Goal: Information Seeking & Learning: Find specific page/section

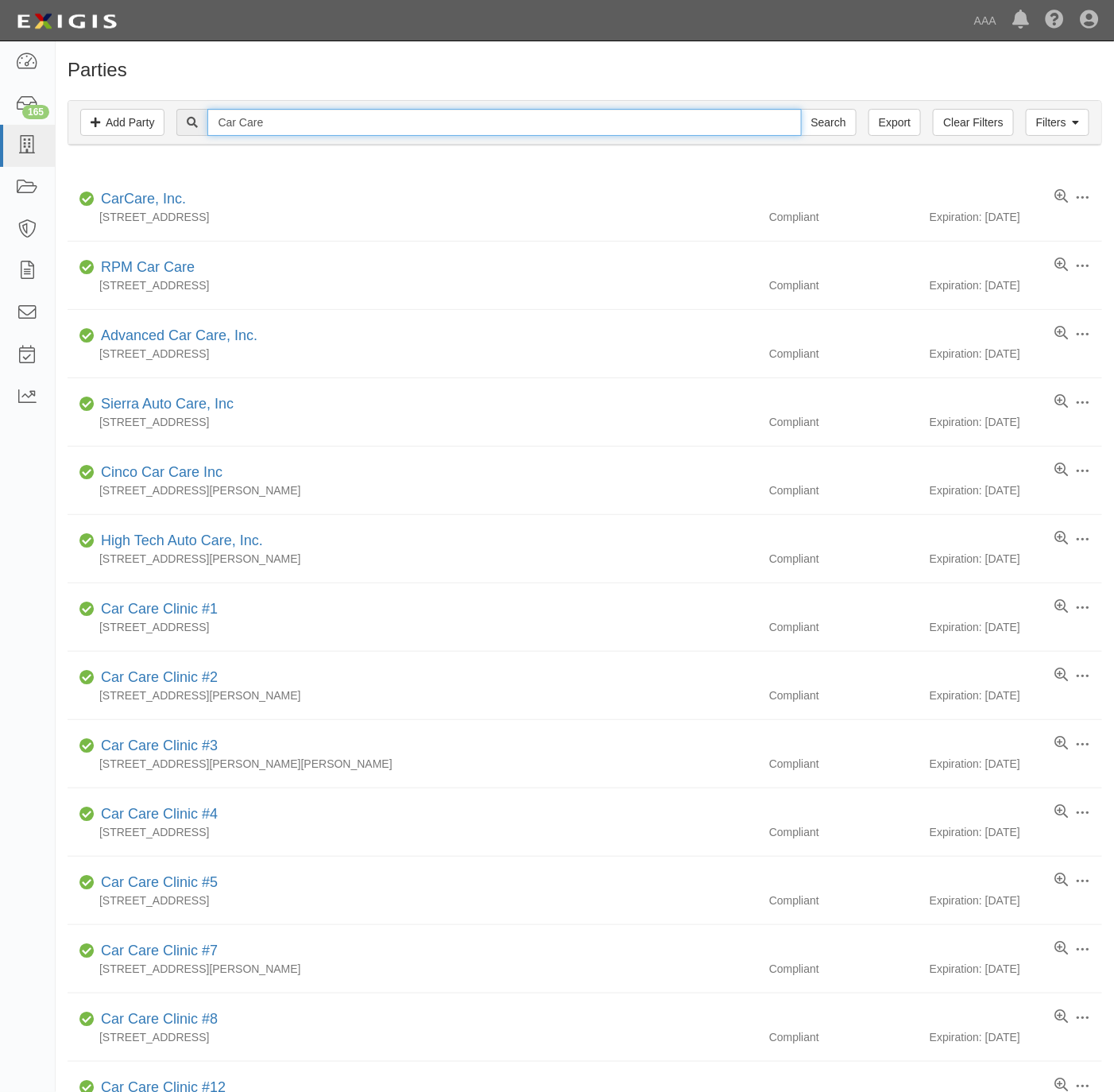
click at [549, 122] on input "Car Care" at bounding box center [503, 122] width 594 height 27
paste input "Sylvio Paradis"
click at [651, 118] on input "Car CareSylvio Paradis" at bounding box center [503, 122] width 594 height 27
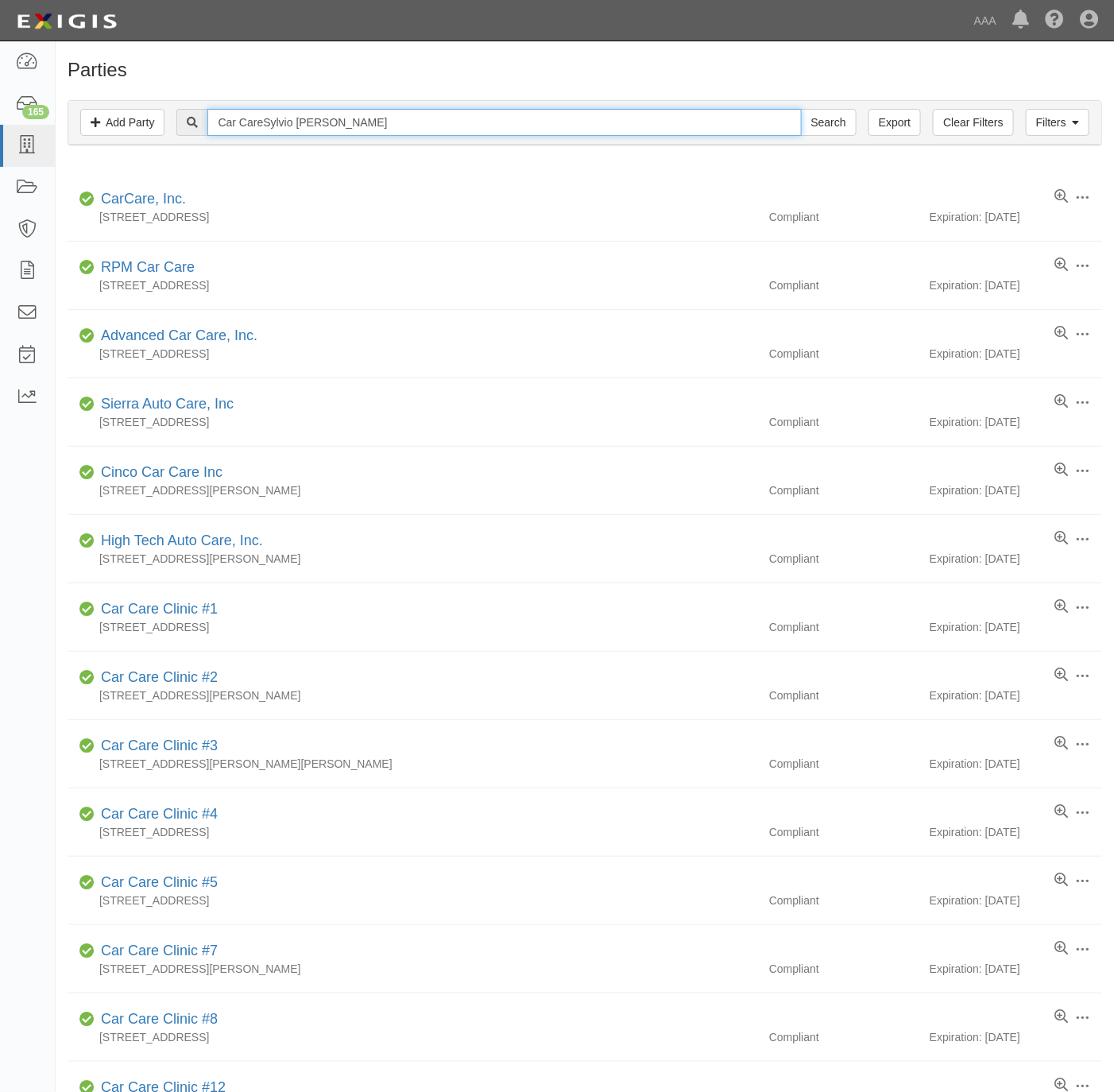
paste input "text"
type input "Sylvio Paradis"
click at [825, 122] on input "Search" at bounding box center [828, 122] width 56 height 27
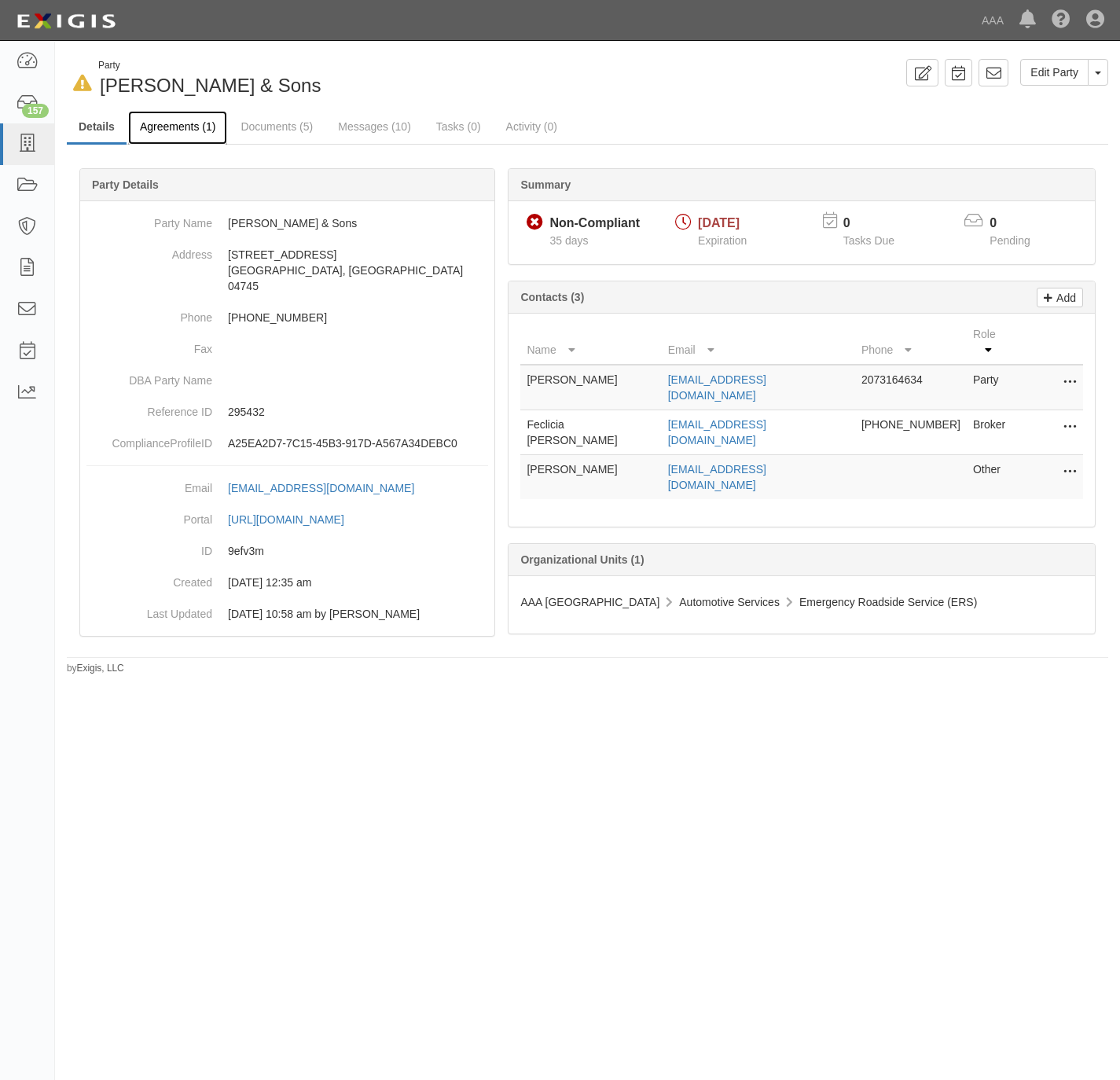
click at [179, 114] on link "Agreements (1)" at bounding box center [177, 128] width 99 height 34
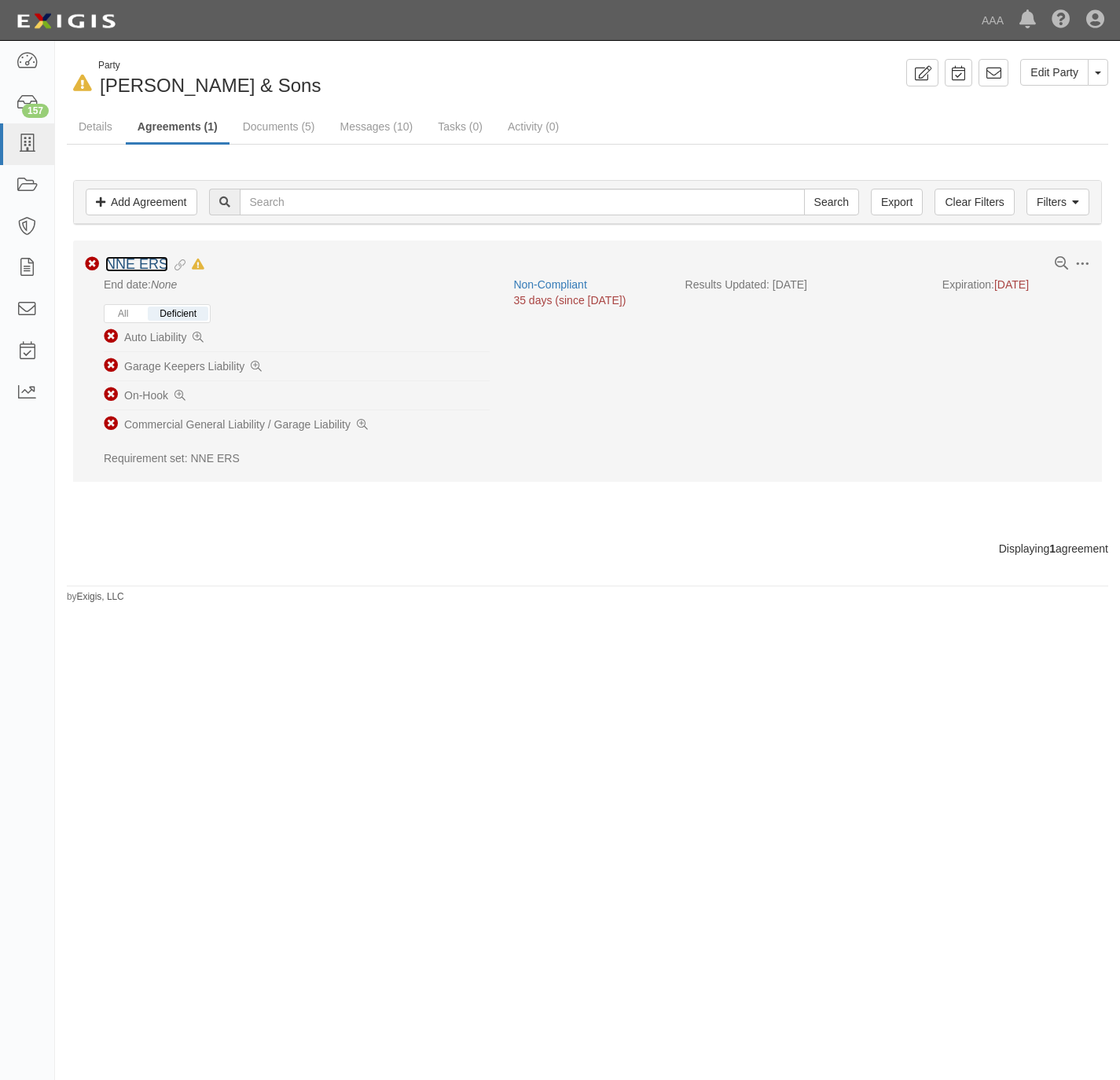
click at [143, 264] on link "NNE ERS" at bounding box center [136, 264] width 63 height 16
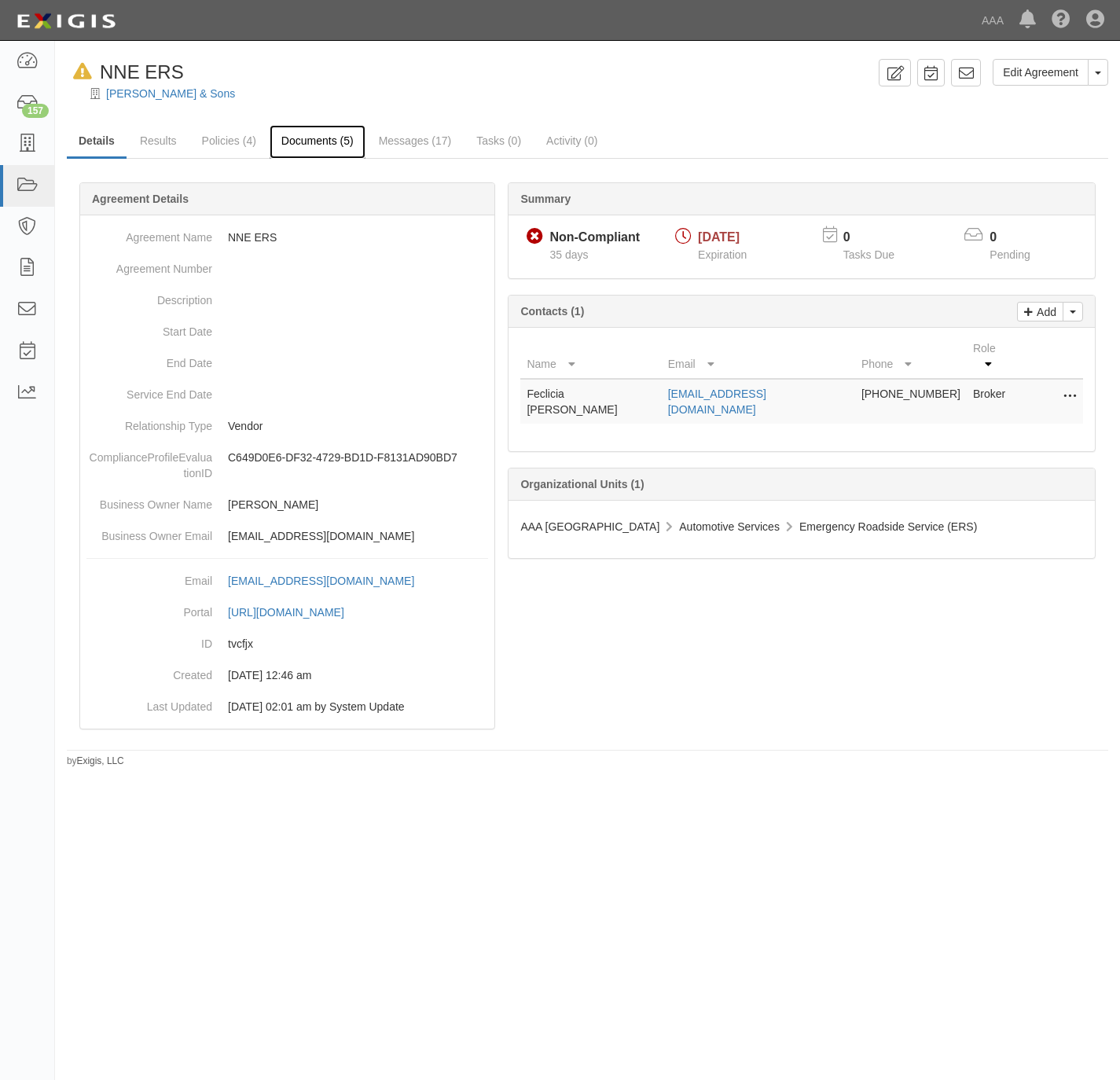
click at [321, 144] on link "Documents (5)" at bounding box center [318, 142] width 96 height 34
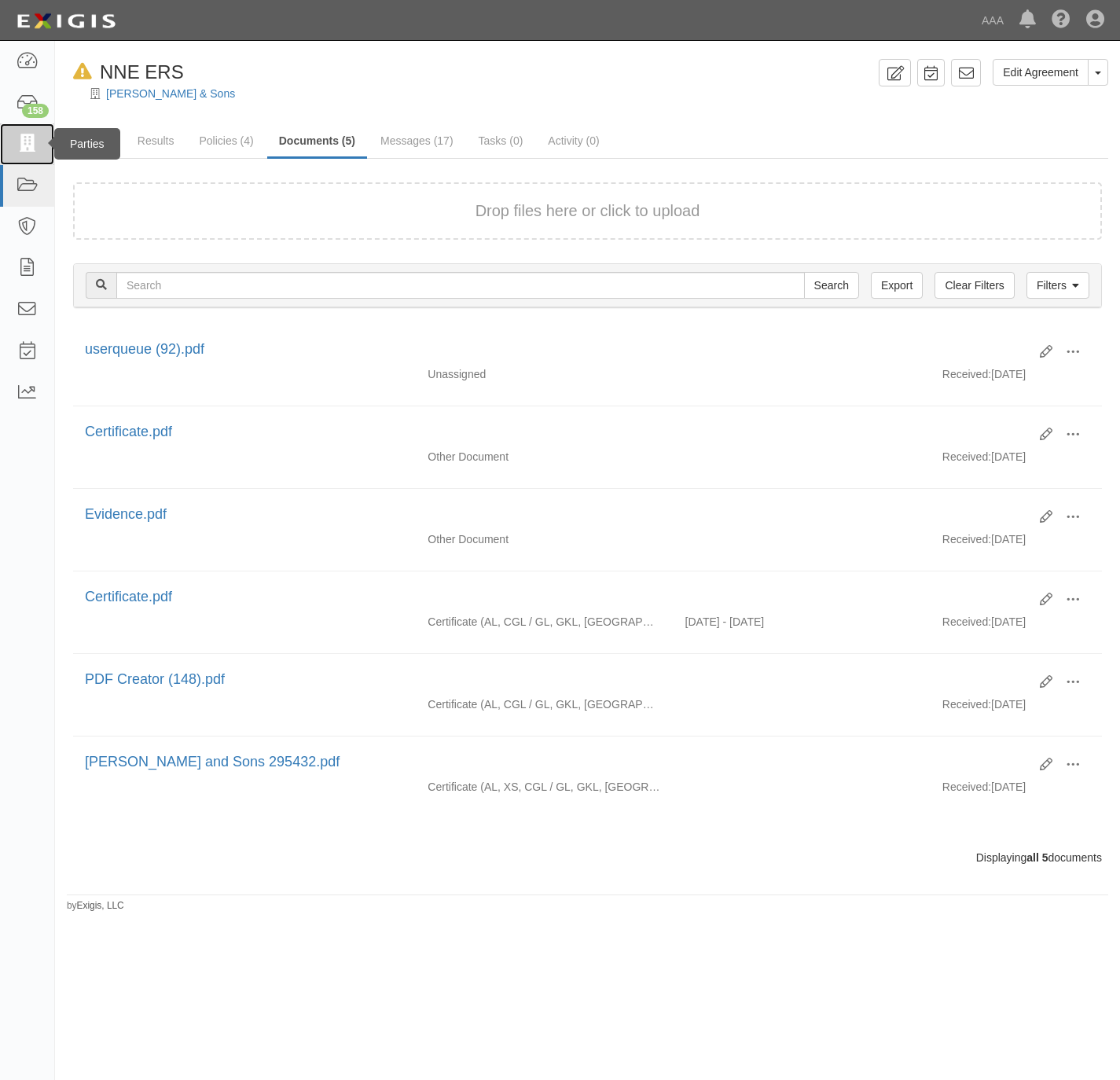
click at [11, 149] on link at bounding box center [27, 144] width 54 height 42
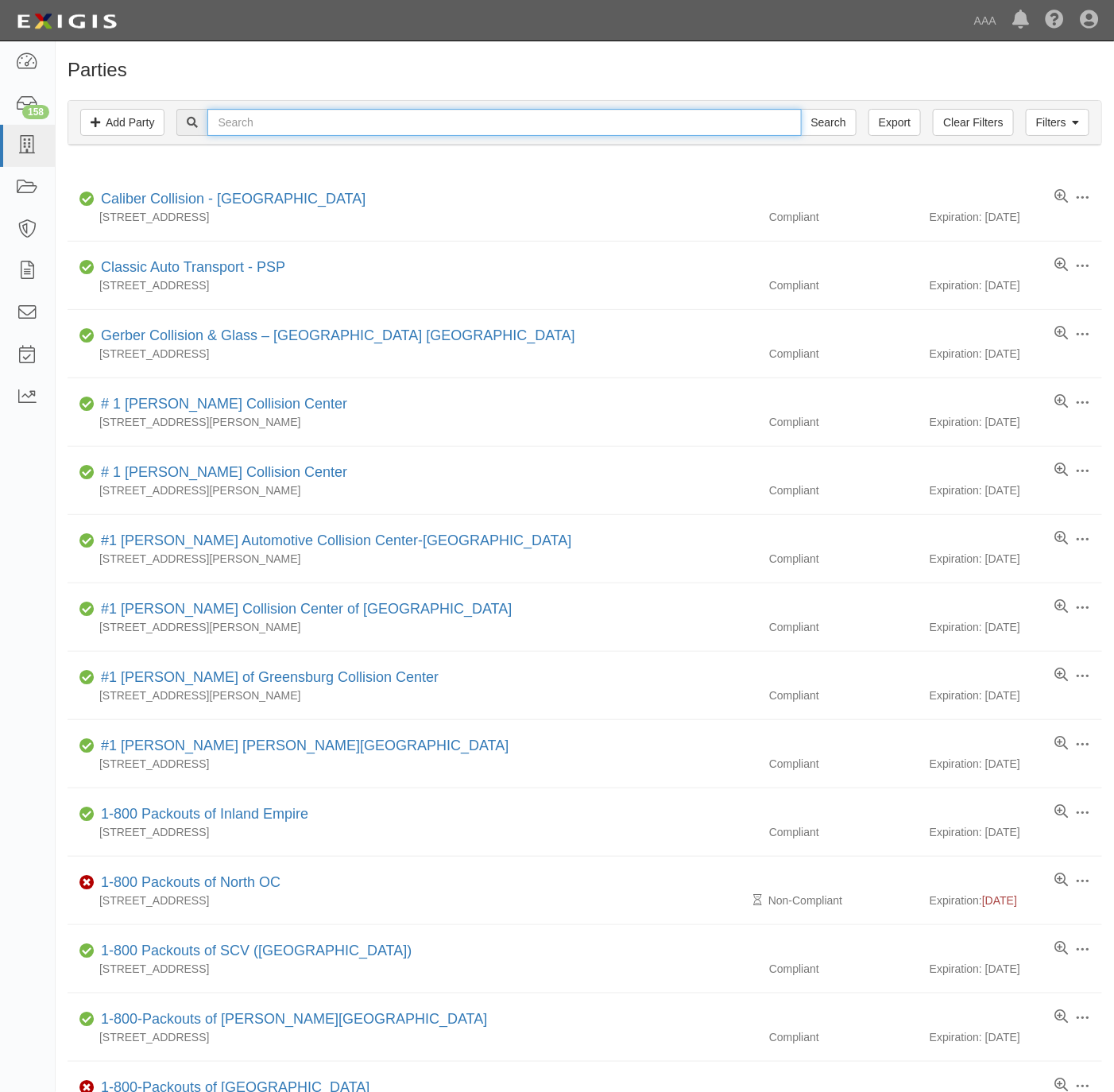
click at [279, 124] on input "text" at bounding box center [503, 122] width 594 height 27
paste input "Fullerton Ford"
type input "Fullerton Ford"
click at [809, 121] on input "Search" at bounding box center [828, 122] width 56 height 27
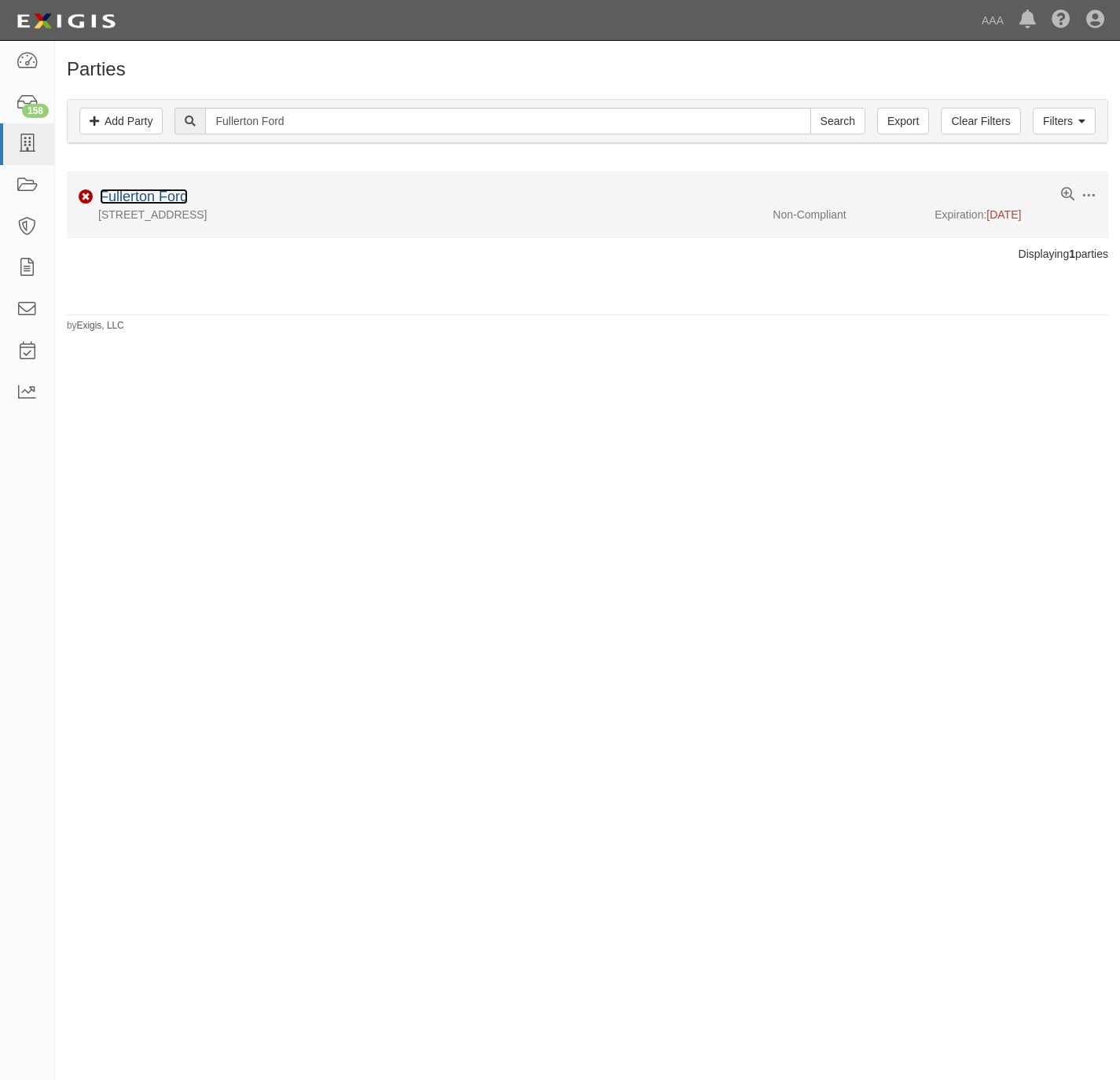
click at [113, 196] on link "Fullerton Ford" at bounding box center [144, 197] width 88 height 16
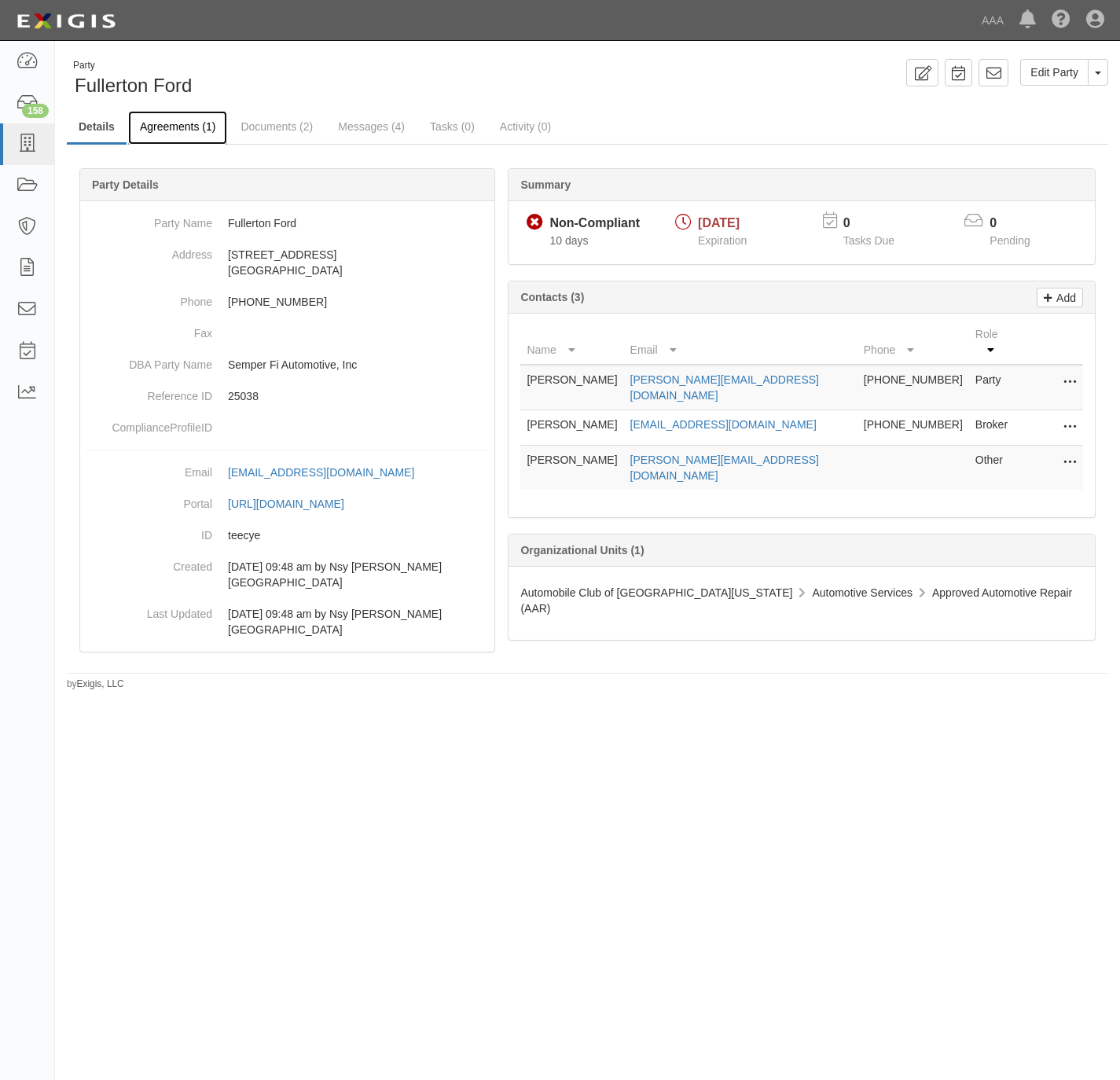
click at [170, 118] on link "Agreements (1)" at bounding box center [177, 128] width 99 height 34
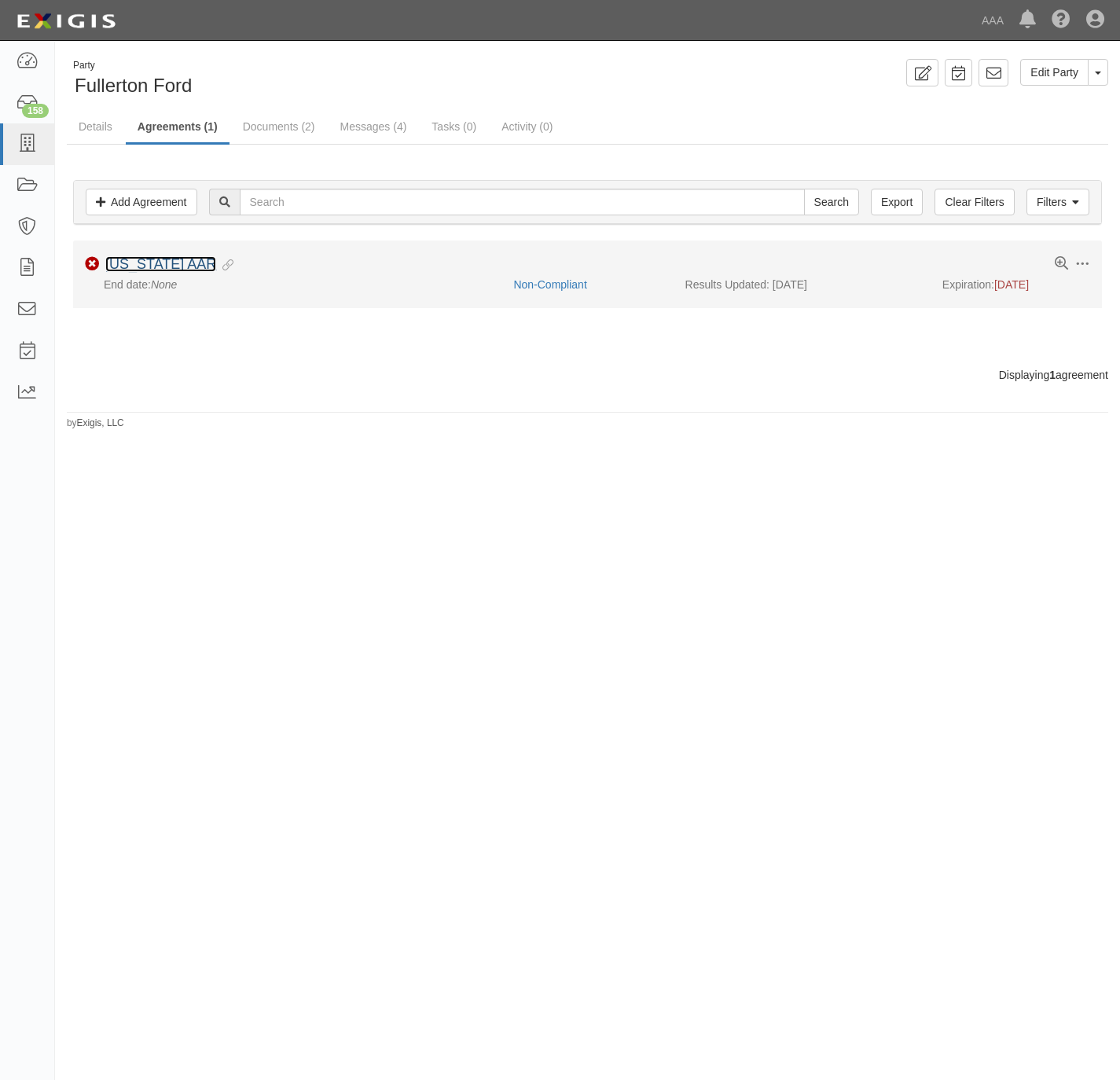
click at [172, 262] on link "California AAR" at bounding box center [160, 264] width 111 height 16
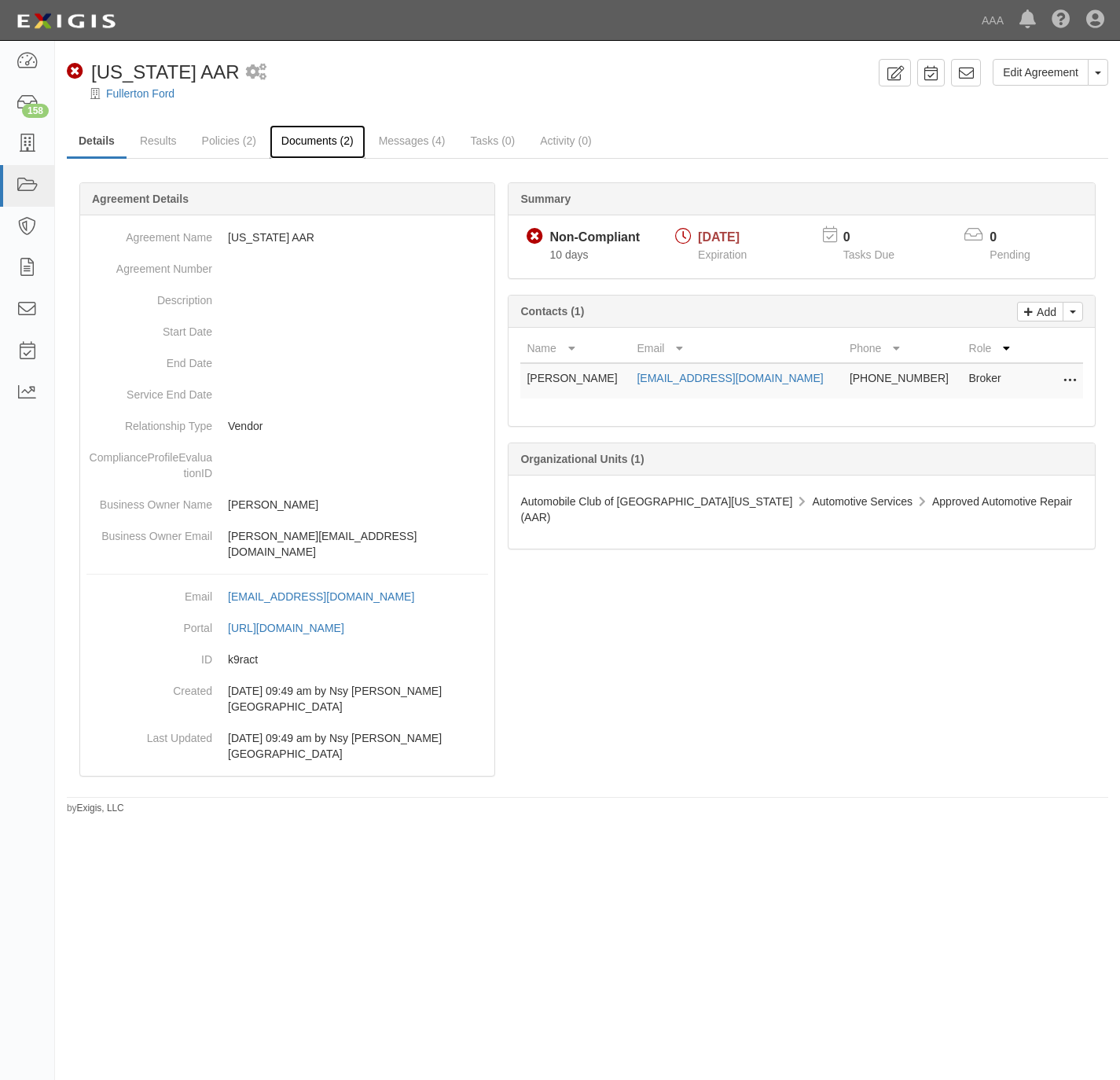
click at [296, 142] on link "Documents (2)" at bounding box center [318, 142] width 96 height 34
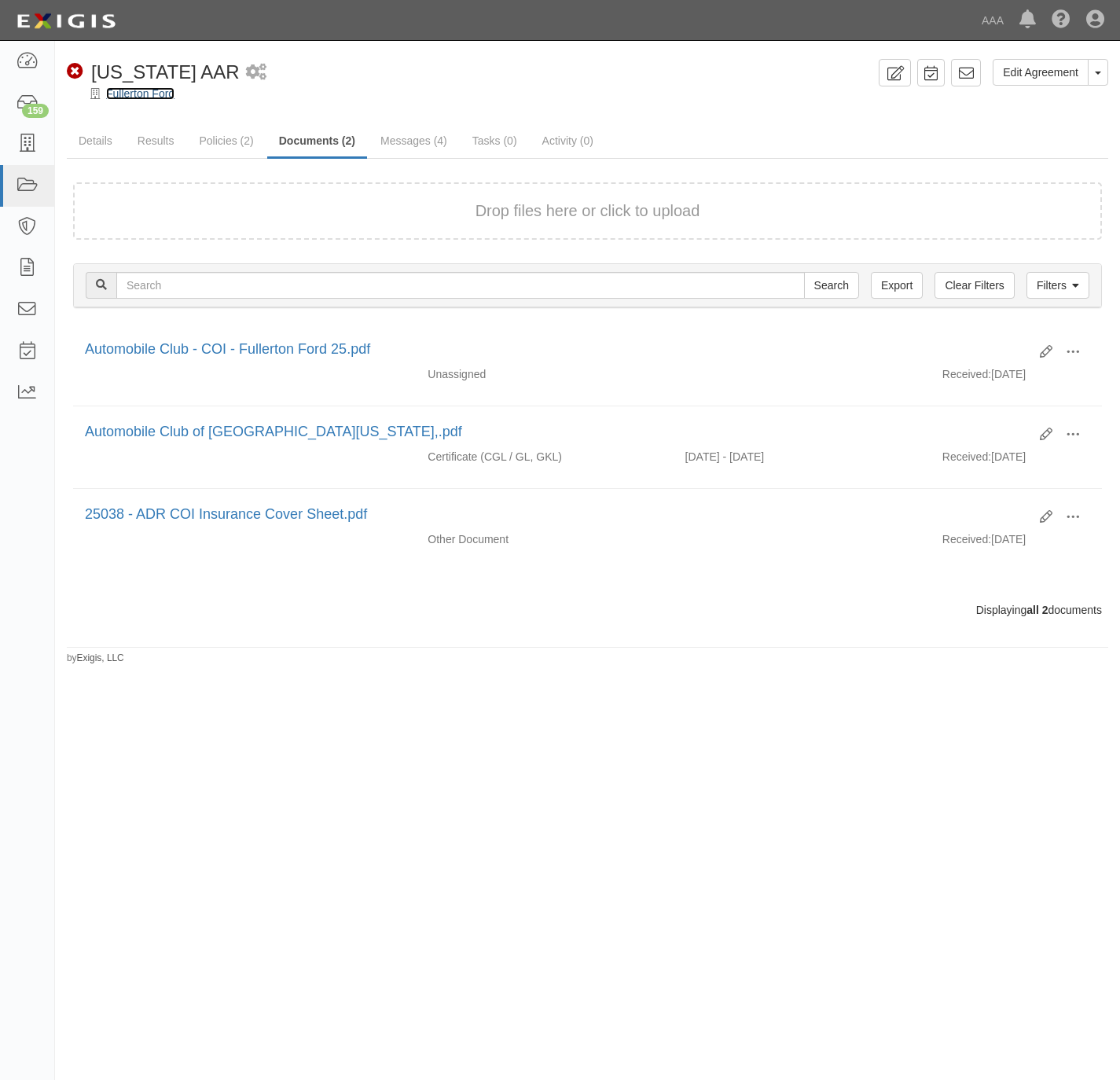
click at [130, 88] on link "Fullerton Ford" at bounding box center [140, 94] width 68 height 12
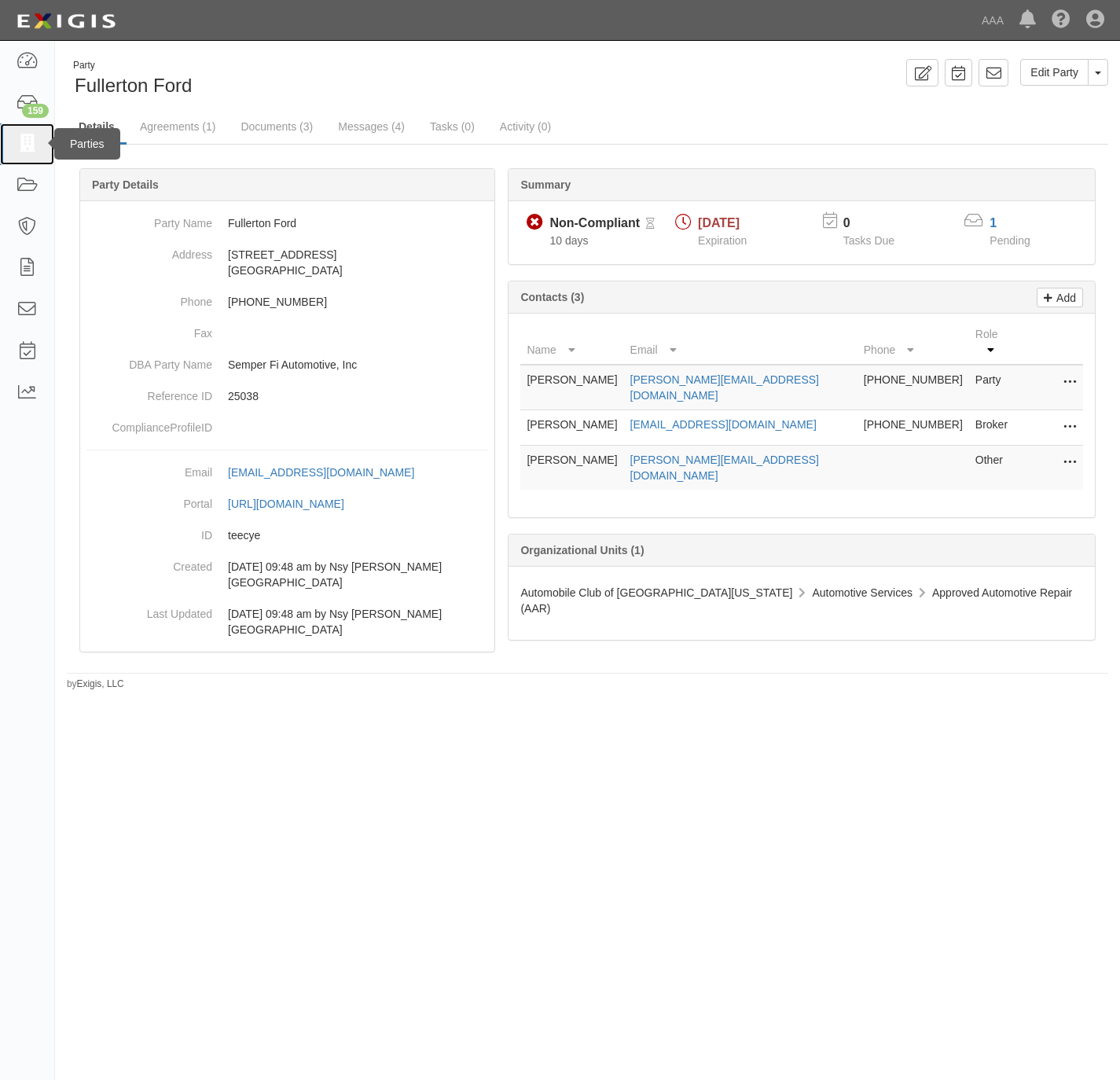
click at [31, 142] on icon at bounding box center [26, 144] width 22 height 18
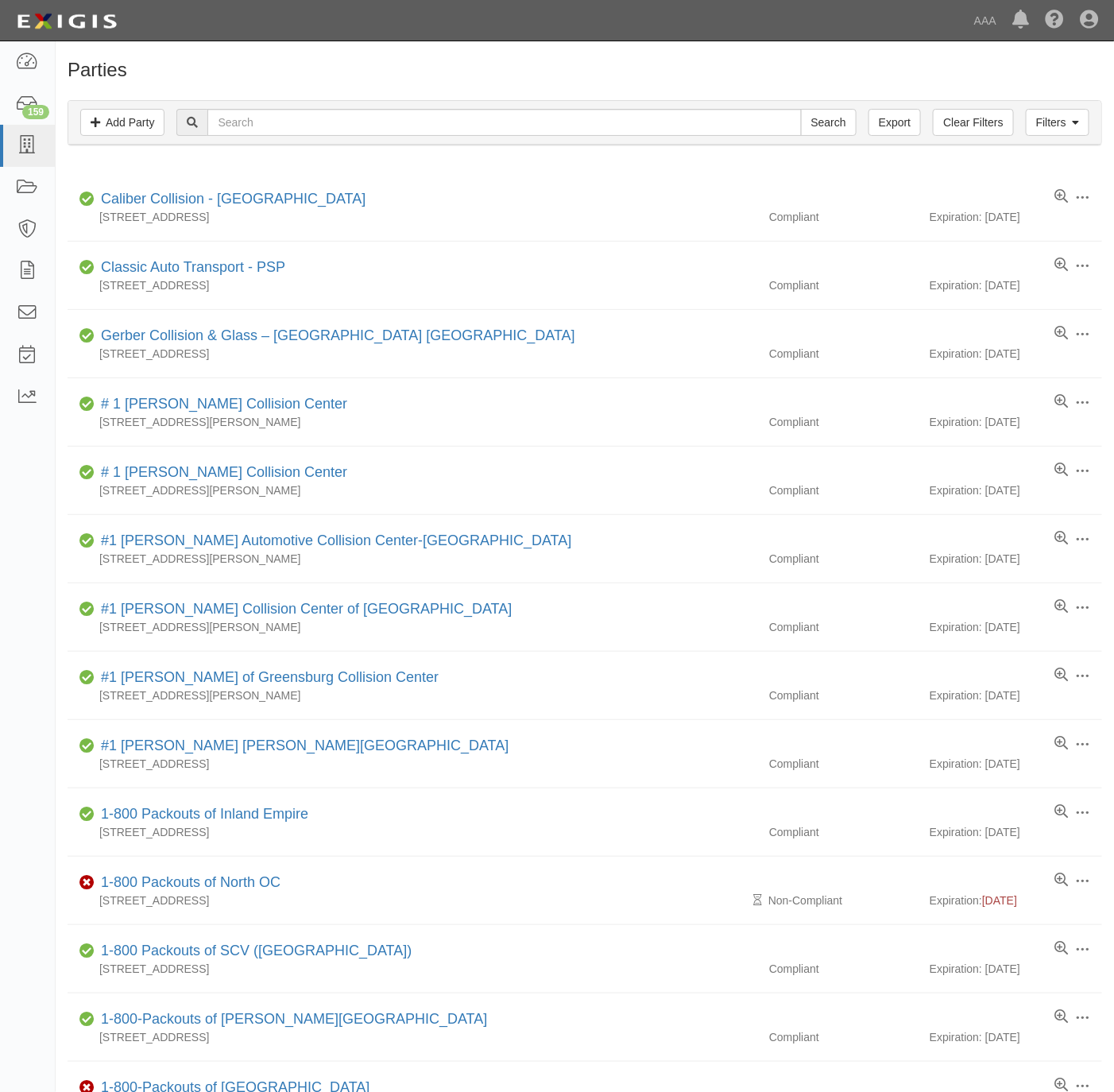
click at [373, 105] on div "Filters Add Party Clear Filters Export Search Filters" at bounding box center [584, 122] width 1033 height 43
click at [382, 119] on input "text" at bounding box center [503, 122] width 594 height 27
paste input "[PERSON_NAME] Services"
type input "[PERSON_NAME] Services"
click at [811, 117] on input "Search" at bounding box center [828, 122] width 56 height 27
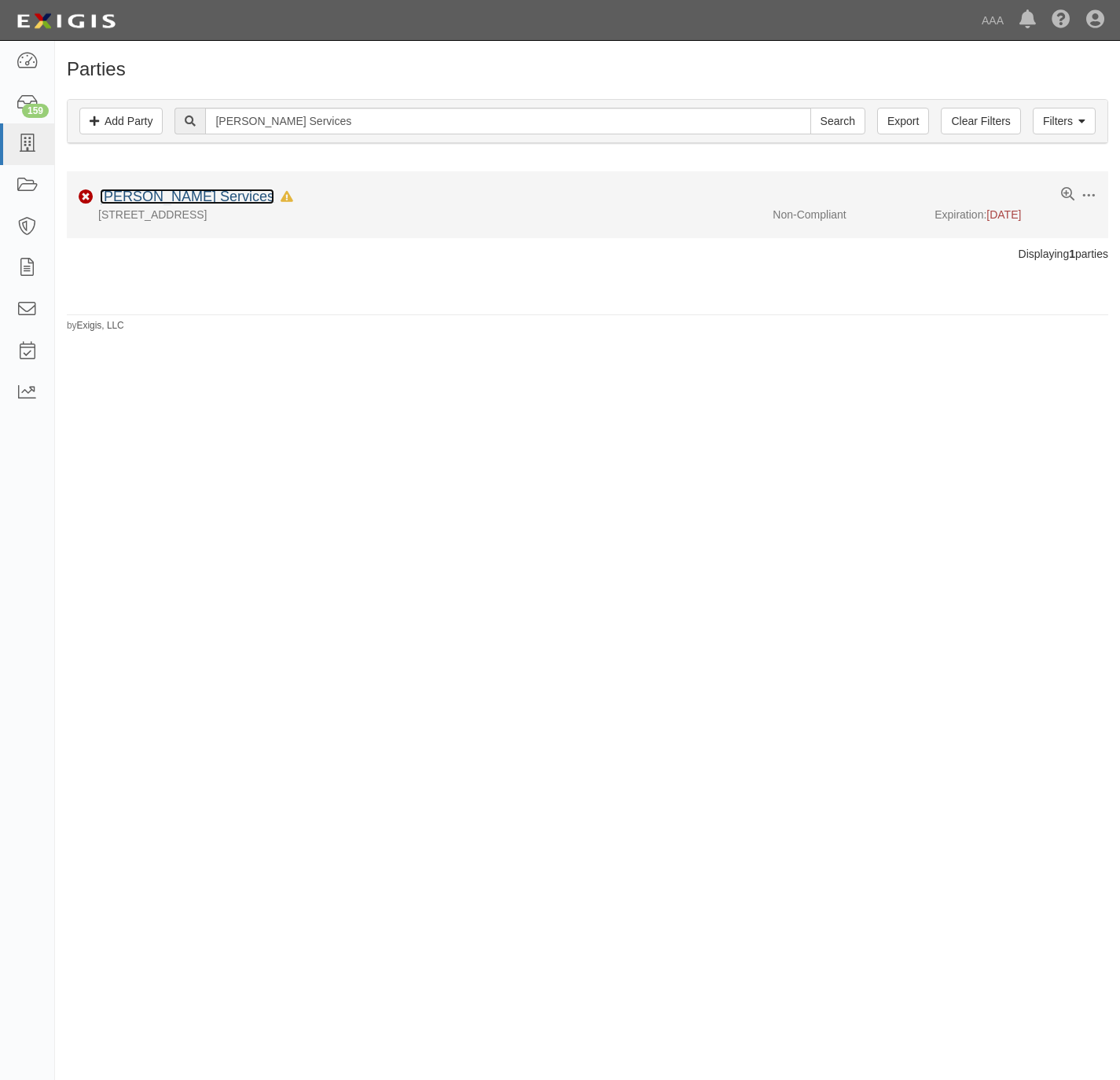
click at [149, 196] on link "[PERSON_NAME] Services" at bounding box center [186, 197] width 174 height 16
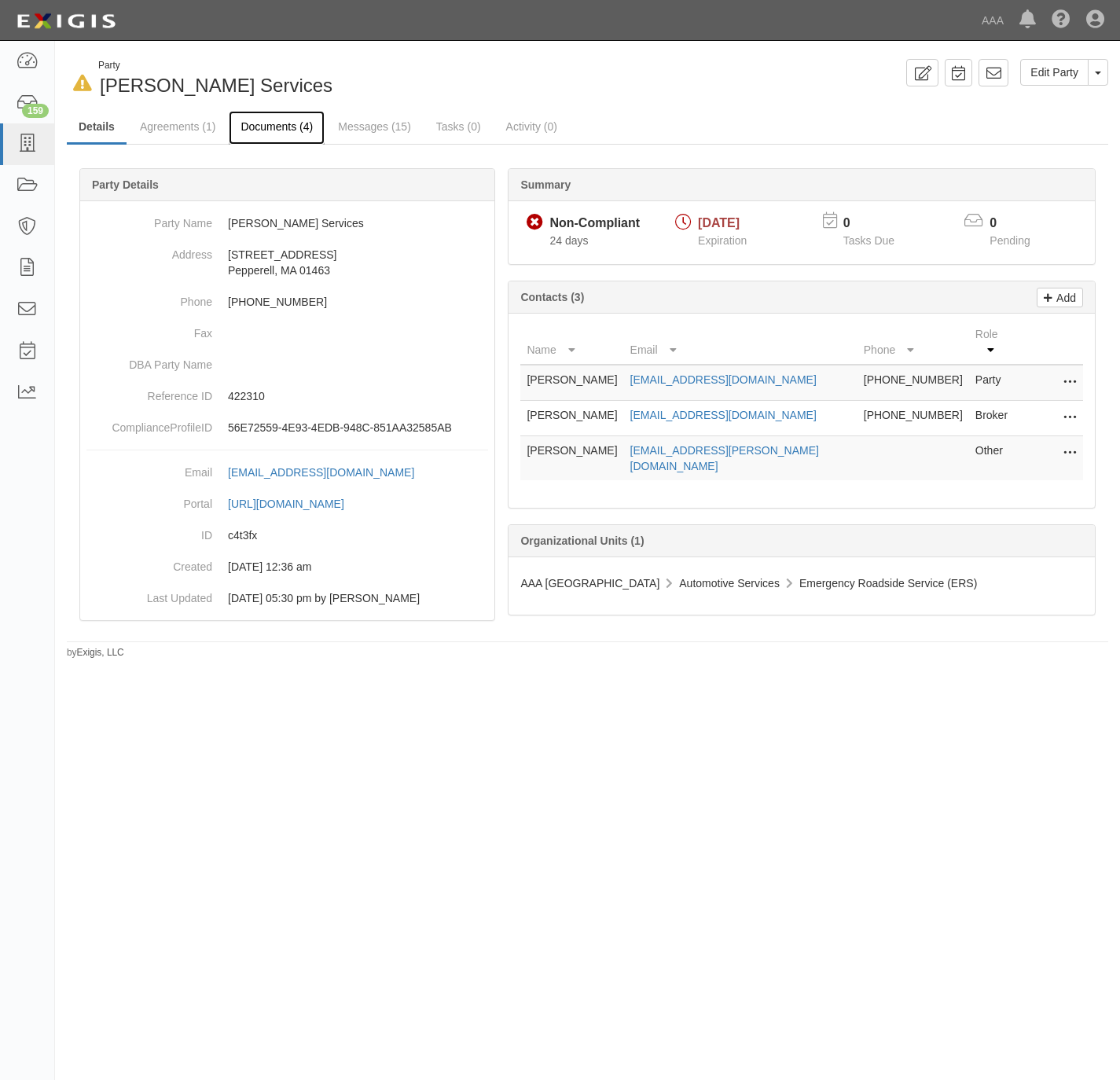
click at [271, 130] on link "Documents (4)" at bounding box center [276, 128] width 96 height 34
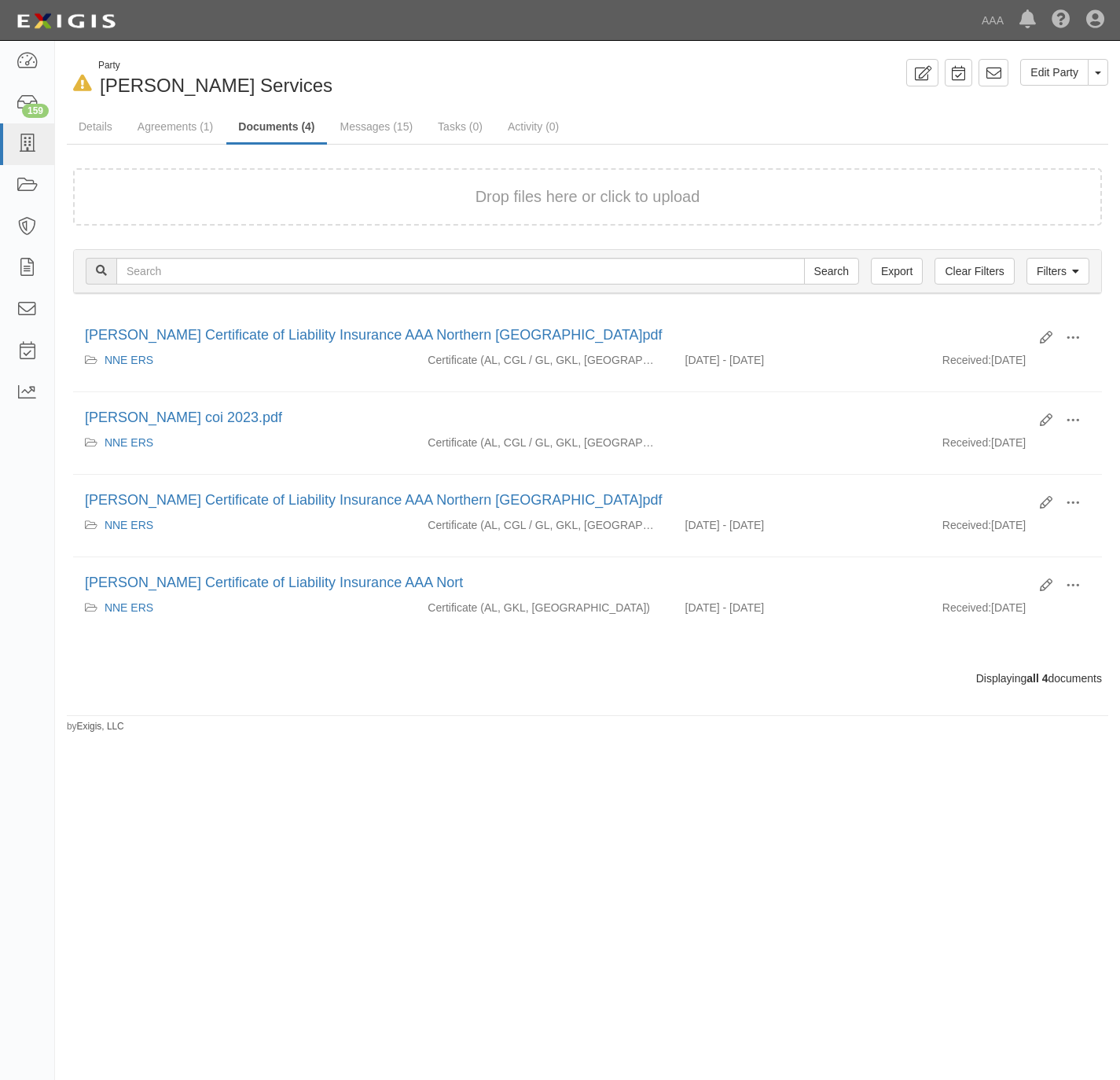
click at [343, 198] on div "Drop files here or click to upload" at bounding box center [587, 197] width 994 height 23
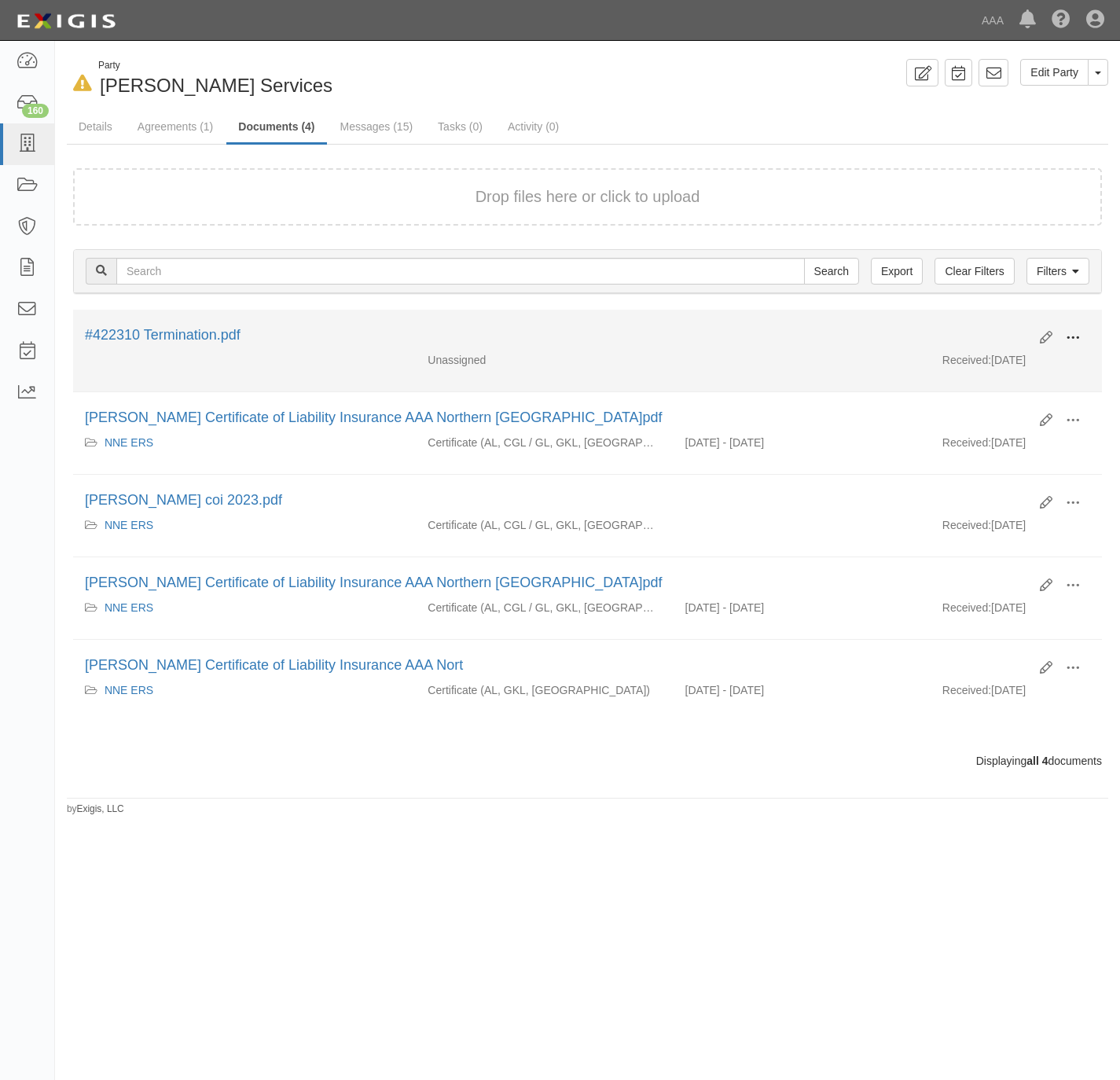
click at [1074, 335] on span at bounding box center [1073, 338] width 14 height 14
click at [978, 361] on link "View" at bounding box center [997, 361] width 124 height 28
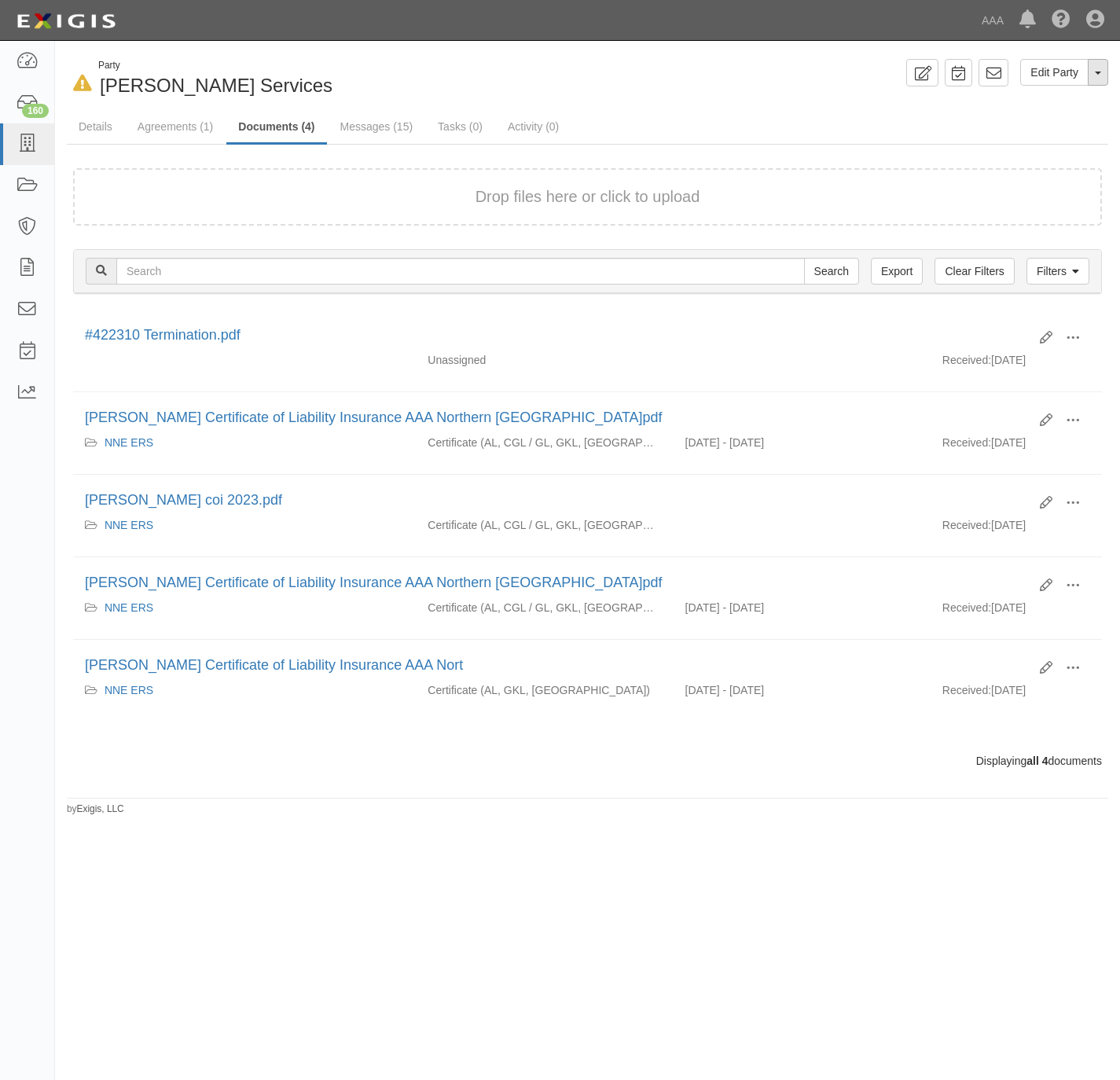
click at [1097, 75] on button "Toggle Party Dropdown" at bounding box center [1097, 72] width 20 height 27
click at [1017, 123] on link "Archive Party" at bounding box center [1045, 122] width 124 height 20
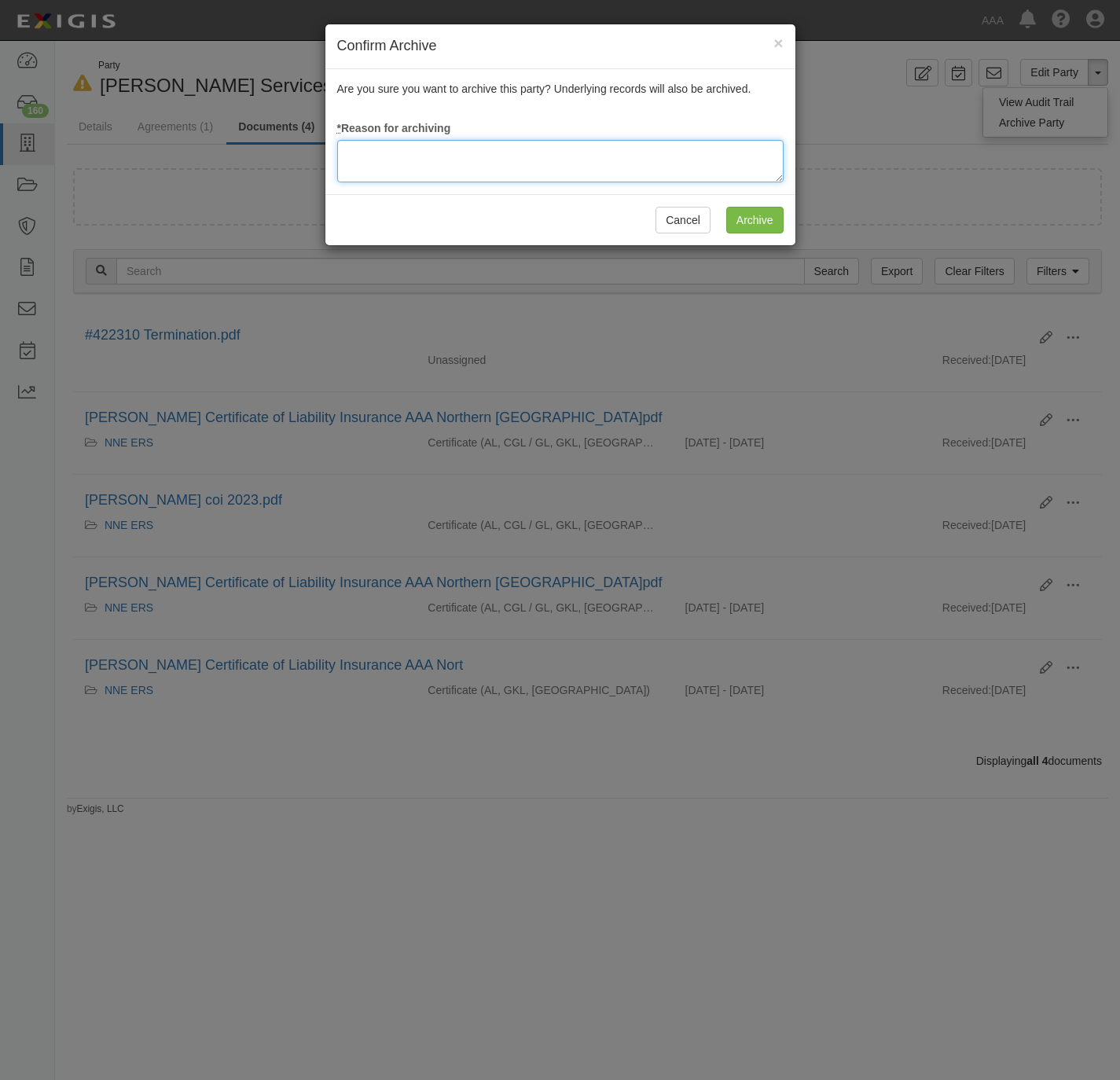
click at [381, 157] on textarea at bounding box center [560, 161] width 446 height 42
type textarea "Station Terminated."
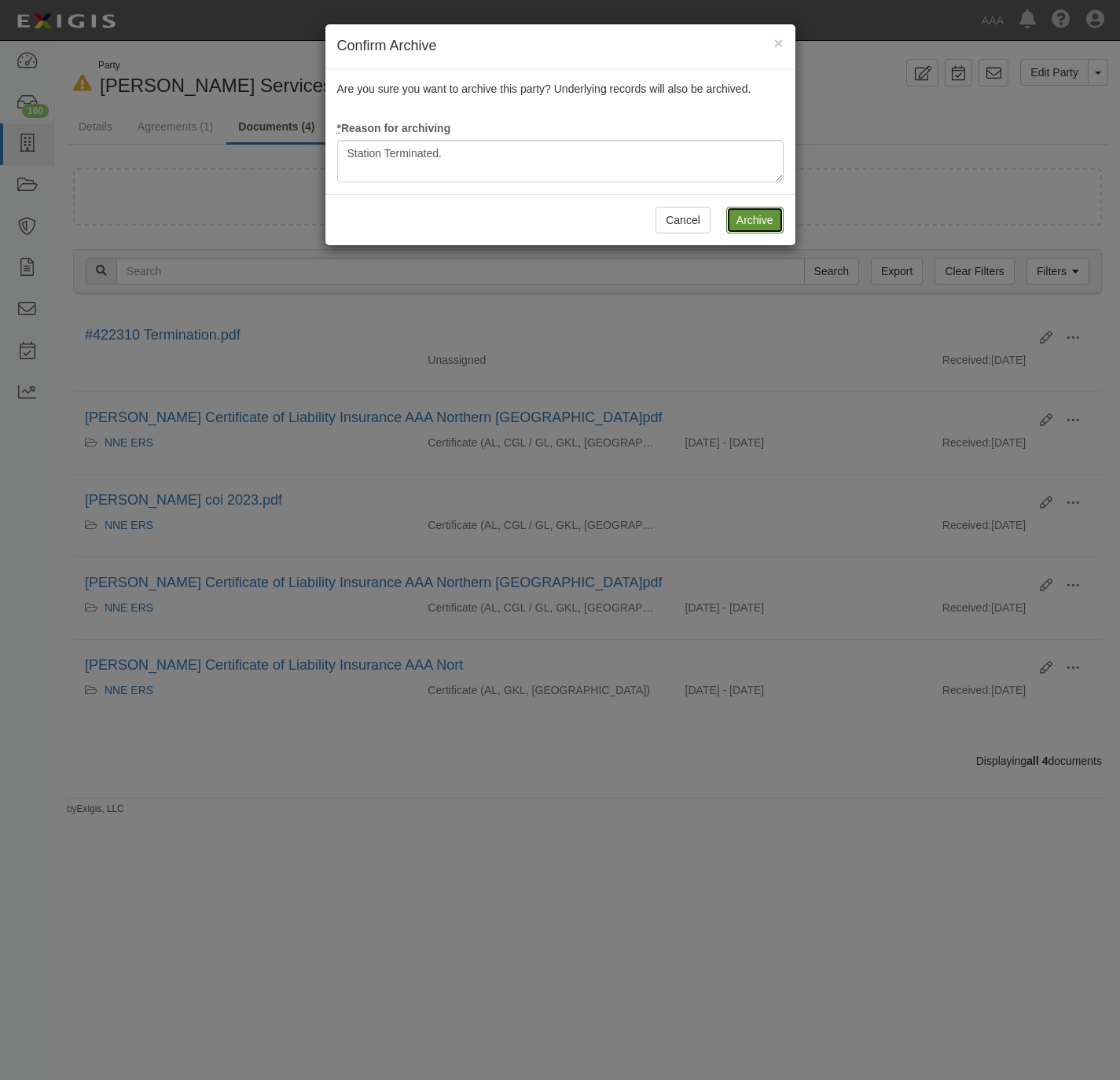
click at [748, 217] on input "Archive" at bounding box center [755, 220] width 58 height 27
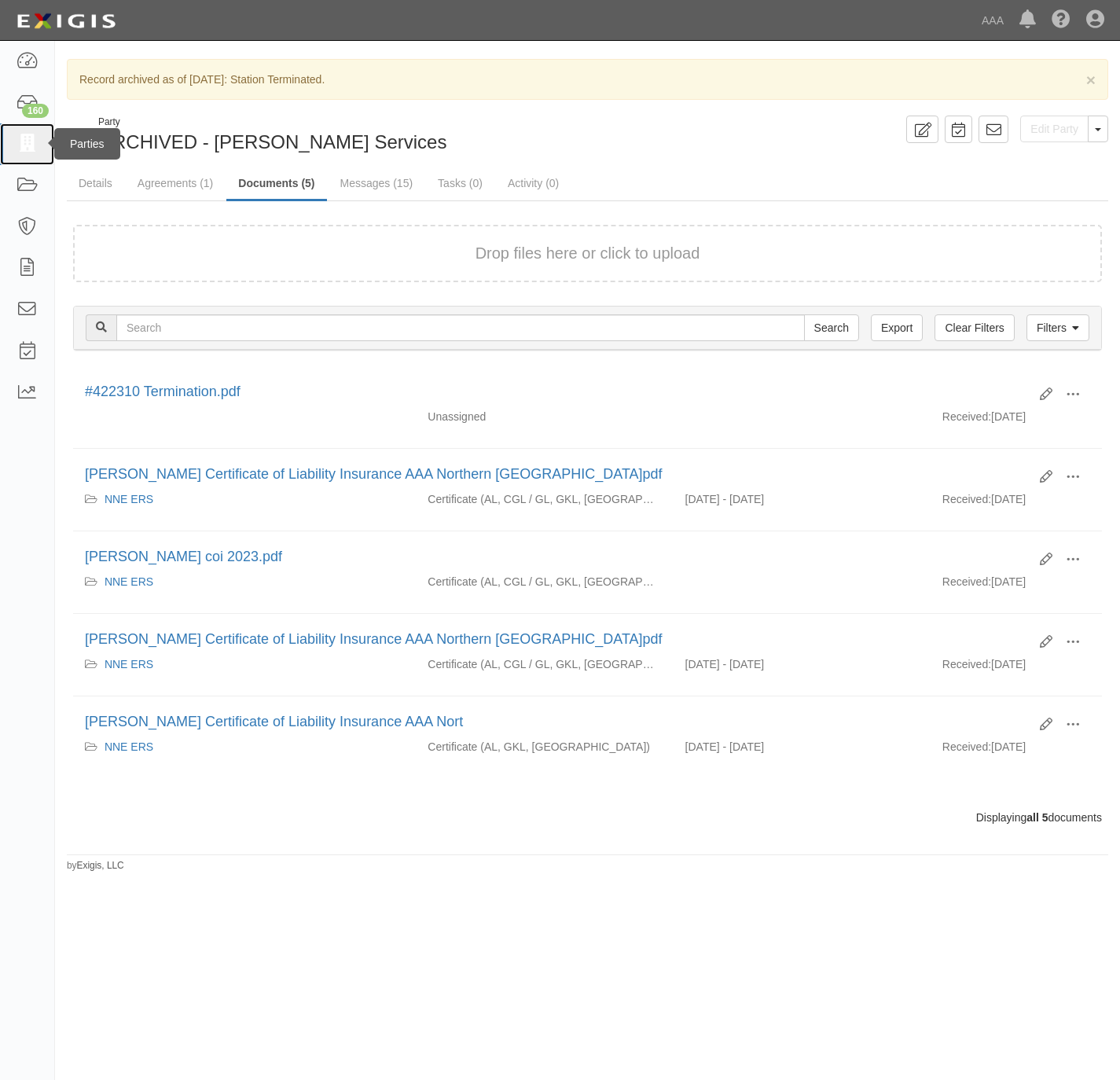
click at [11, 149] on link at bounding box center [27, 144] width 54 height 42
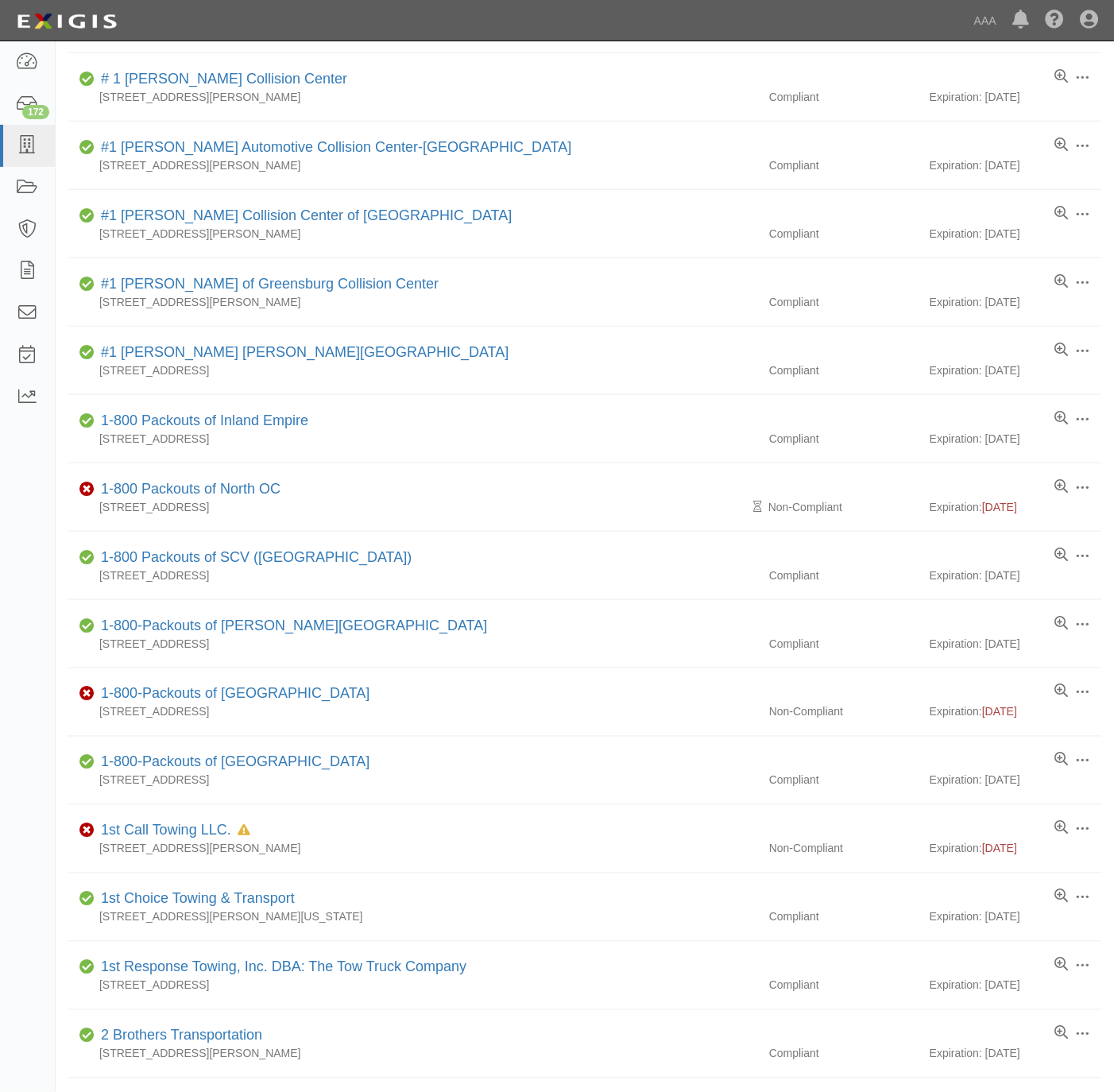
scroll to position [238, 0]
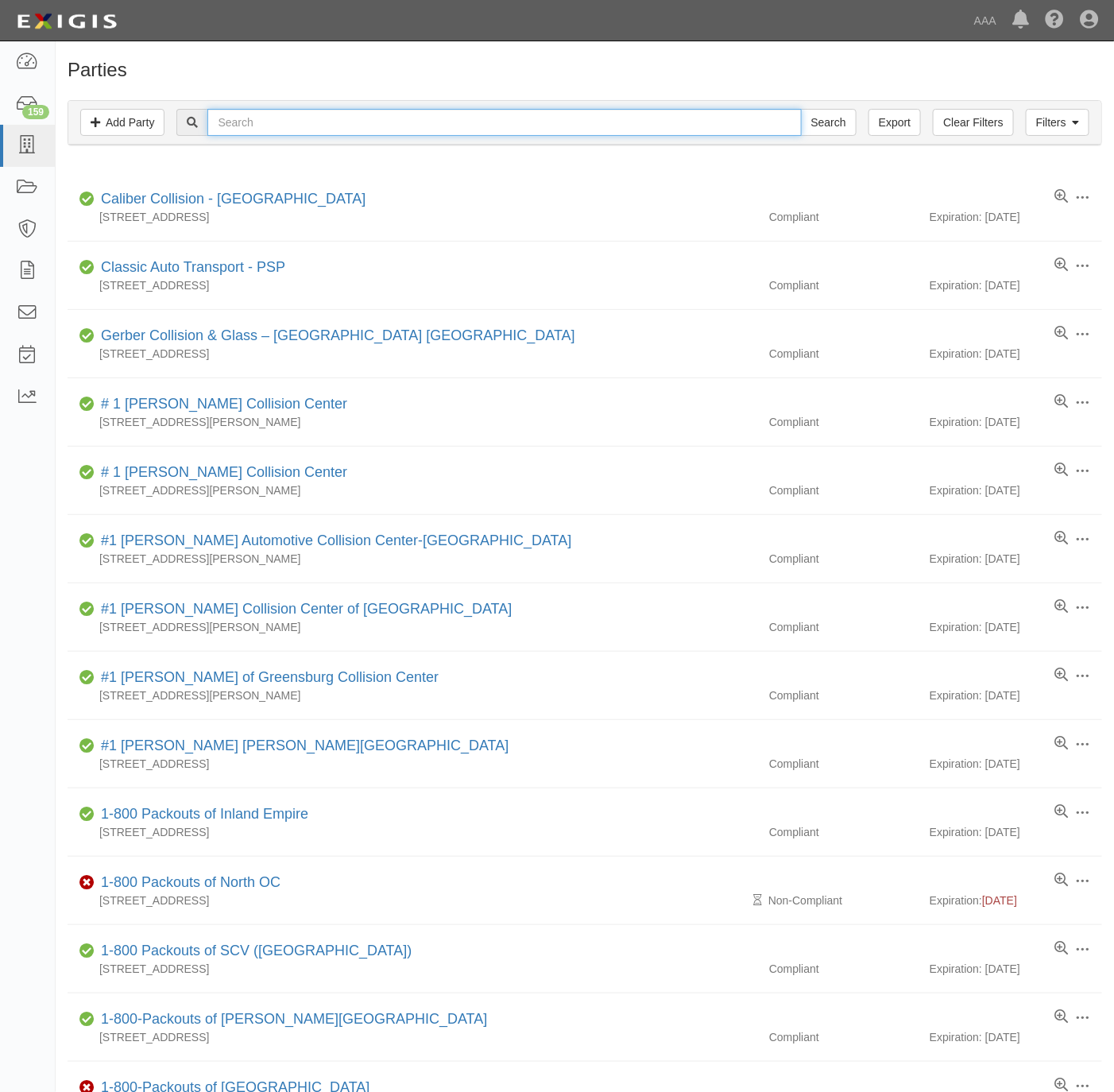
click at [287, 121] on input "text" at bounding box center [503, 122] width 594 height 27
paste input "RP'S HEAVY DUTY"
type input "RP'S HEAVY DUTY"
click at [818, 119] on input "Search" at bounding box center [828, 122] width 56 height 27
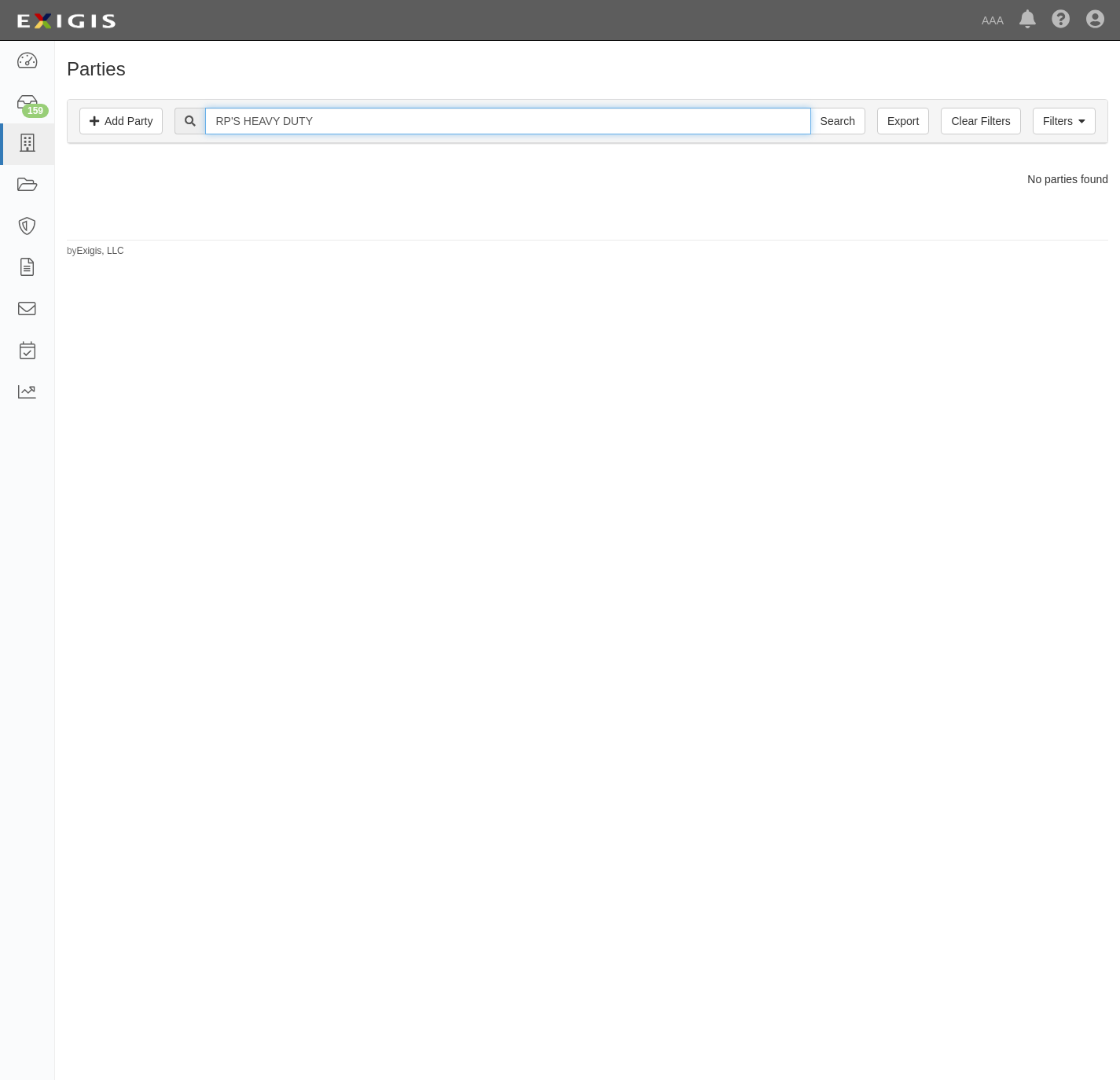
click at [467, 119] on input "RP'S HEAVY DUTY" at bounding box center [507, 121] width 605 height 27
drag, startPoint x: 467, startPoint y: 119, endPoint x: 338, endPoint y: 123, distance: 129.1
click at [331, 126] on input "RP'S HEAVY DUTY" at bounding box center [507, 121] width 605 height 27
type input "RP'S HEAVY"
click at [810, 108] on input "Search" at bounding box center [837, 121] width 55 height 27
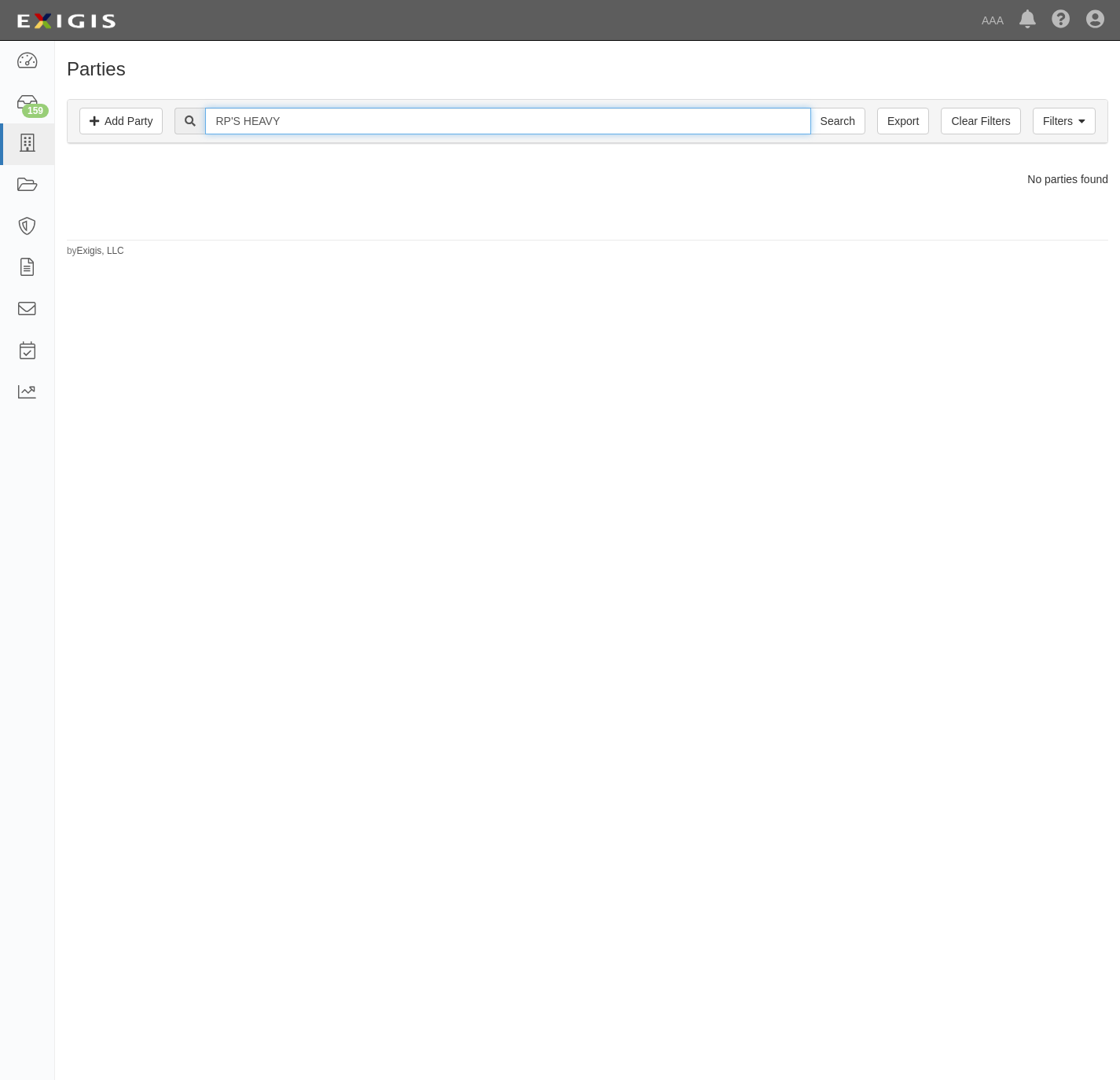
click at [266, 125] on input "RP'S HEAVY" at bounding box center [507, 121] width 605 height 27
click at [266, 123] on input "RP'S HEAVY" at bounding box center [507, 121] width 605 height 27
click at [266, 113] on input "RP'S HEAVY" at bounding box center [507, 121] width 605 height 27
type input "RP'S"
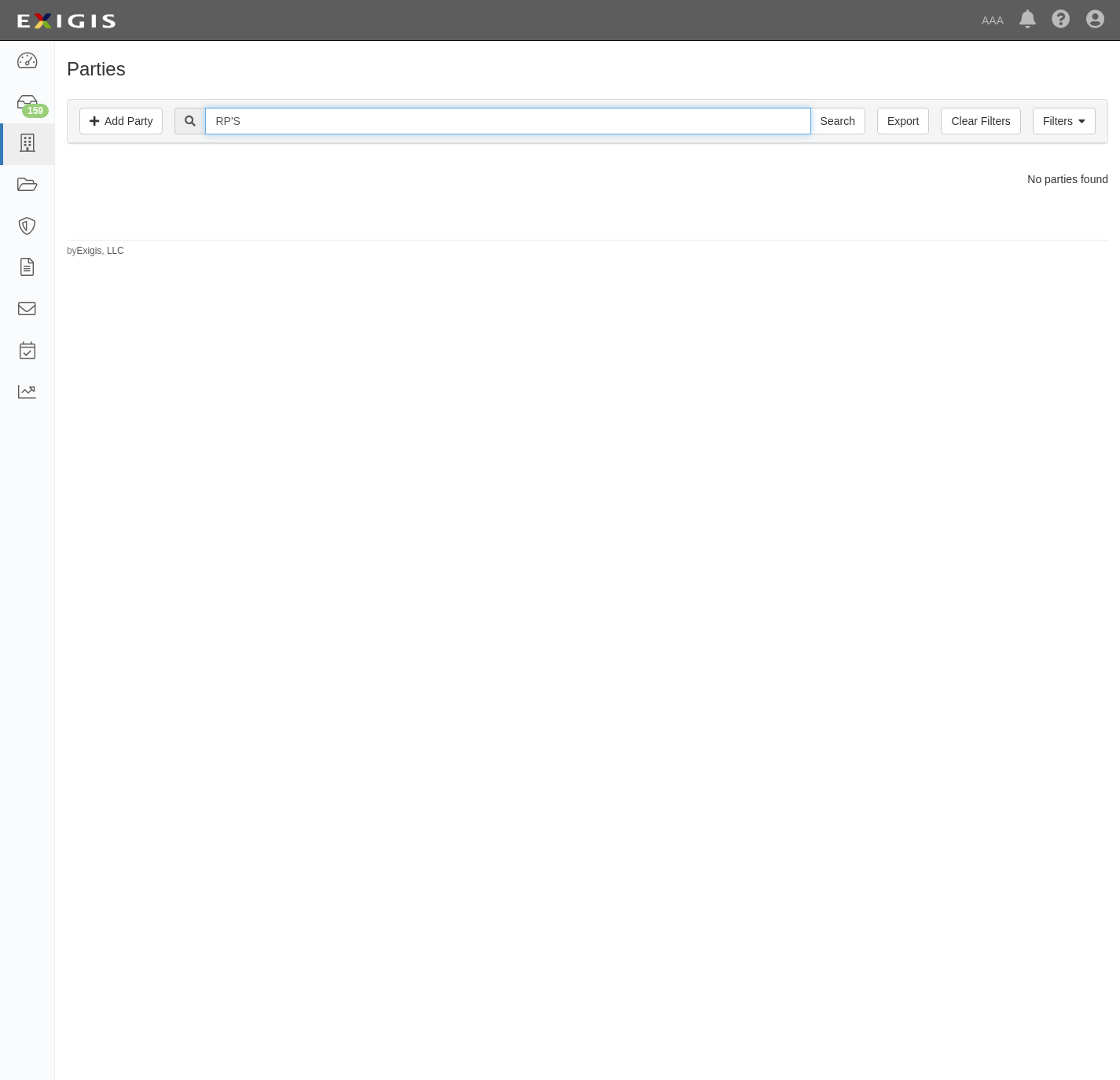
click at [810, 108] on input "Search" at bounding box center [837, 121] width 55 height 27
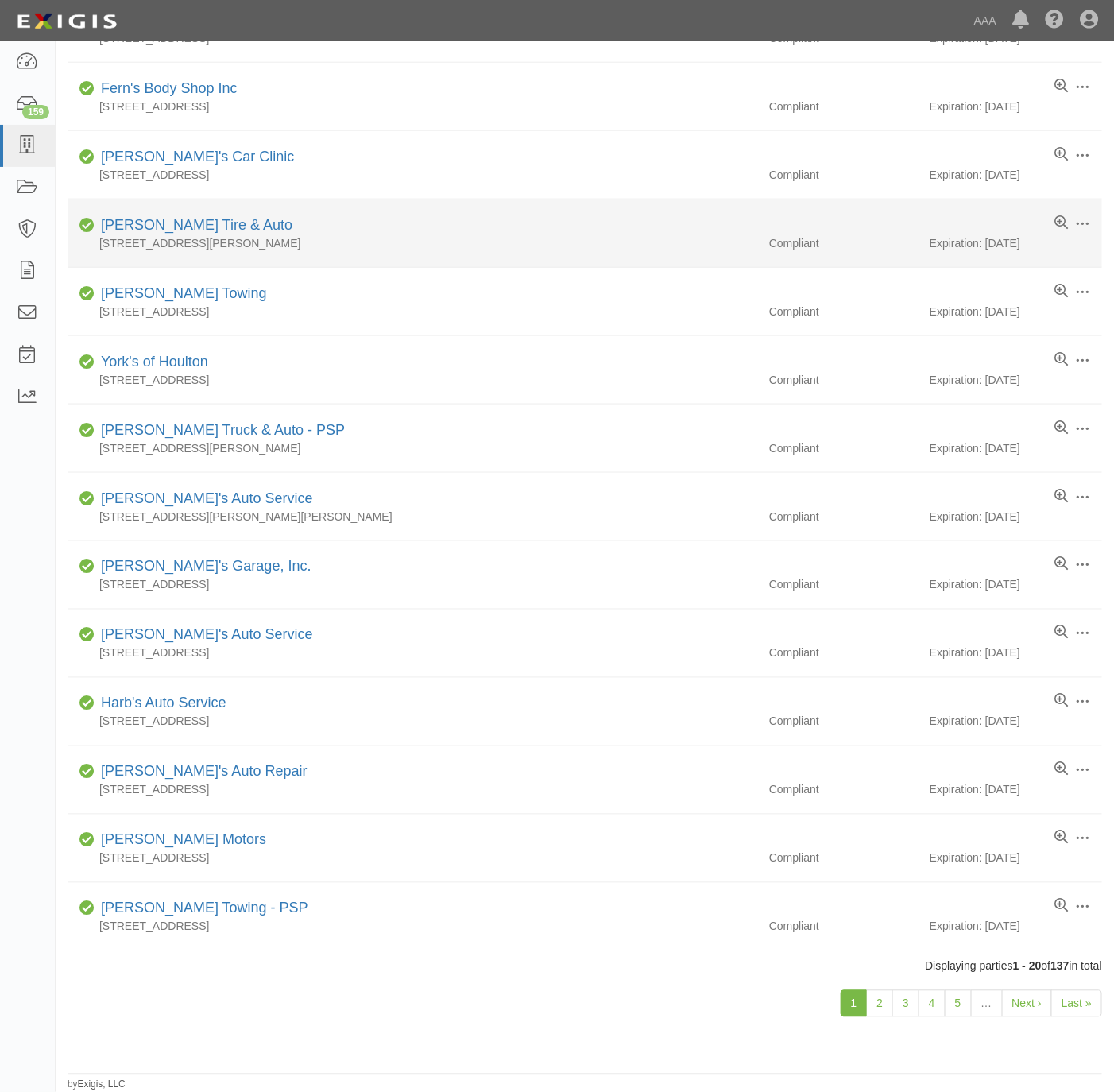
scroll to position [599, 0]
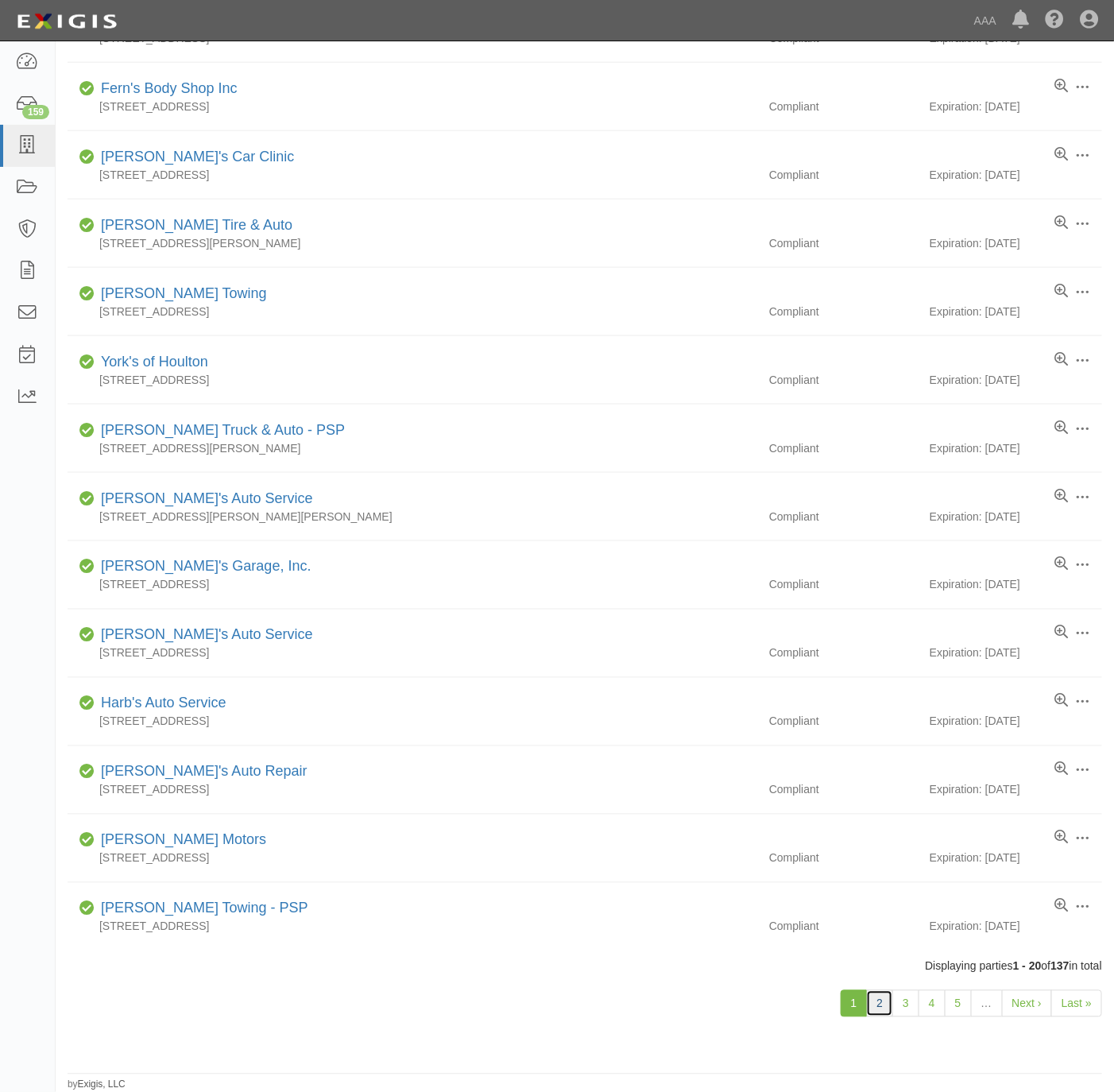
click at [866, 1004] on link "2" at bounding box center [880, 1004] width 27 height 27
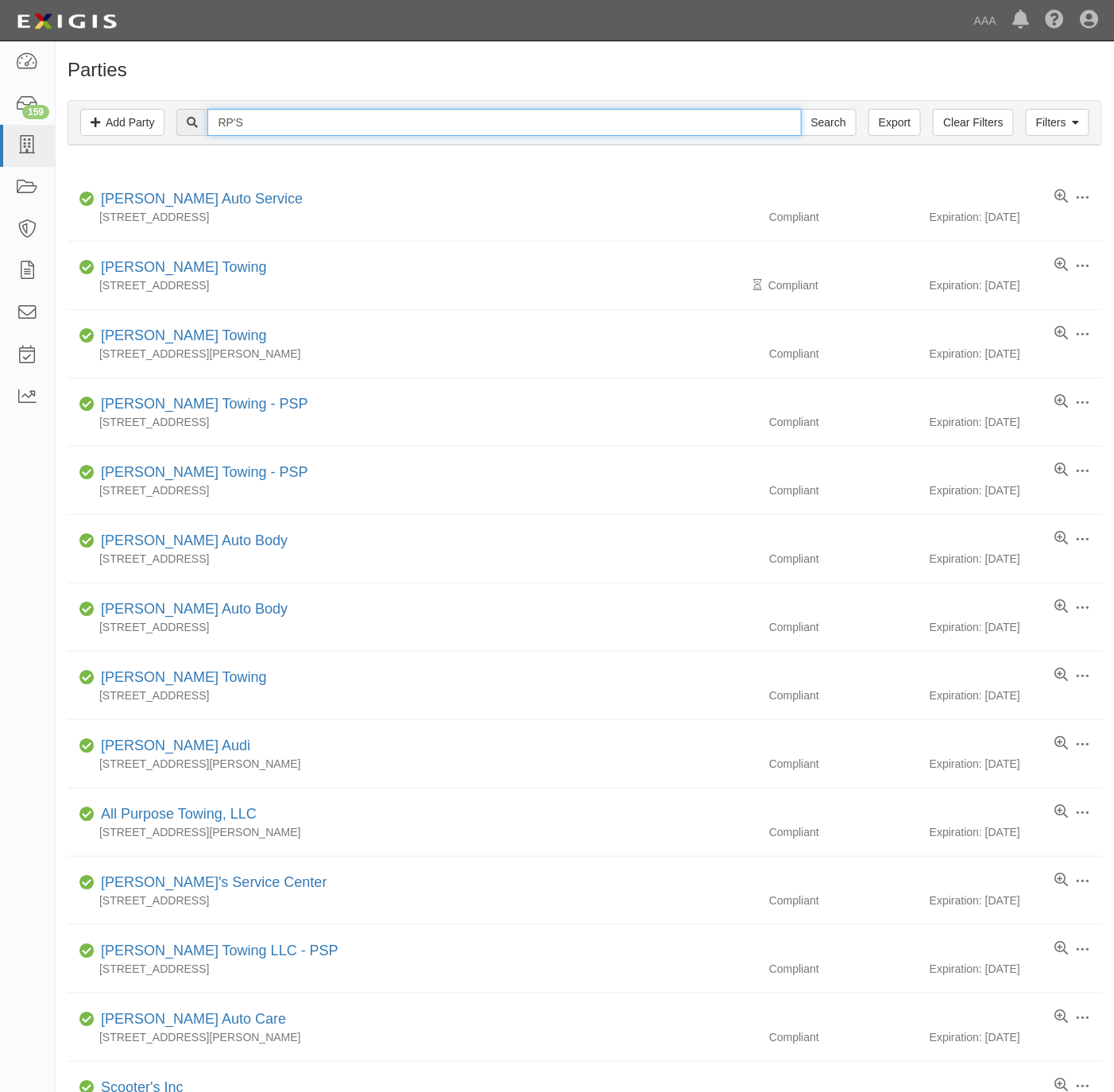
click at [255, 117] on input "RP'S" at bounding box center [503, 122] width 594 height 27
click at [255, 115] on input "RP'S" at bounding box center [503, 122] width 594 height 27
type input "631386"
click at [801, 109] on input "Search" at bounding box center [828, 122] width 56 height 27
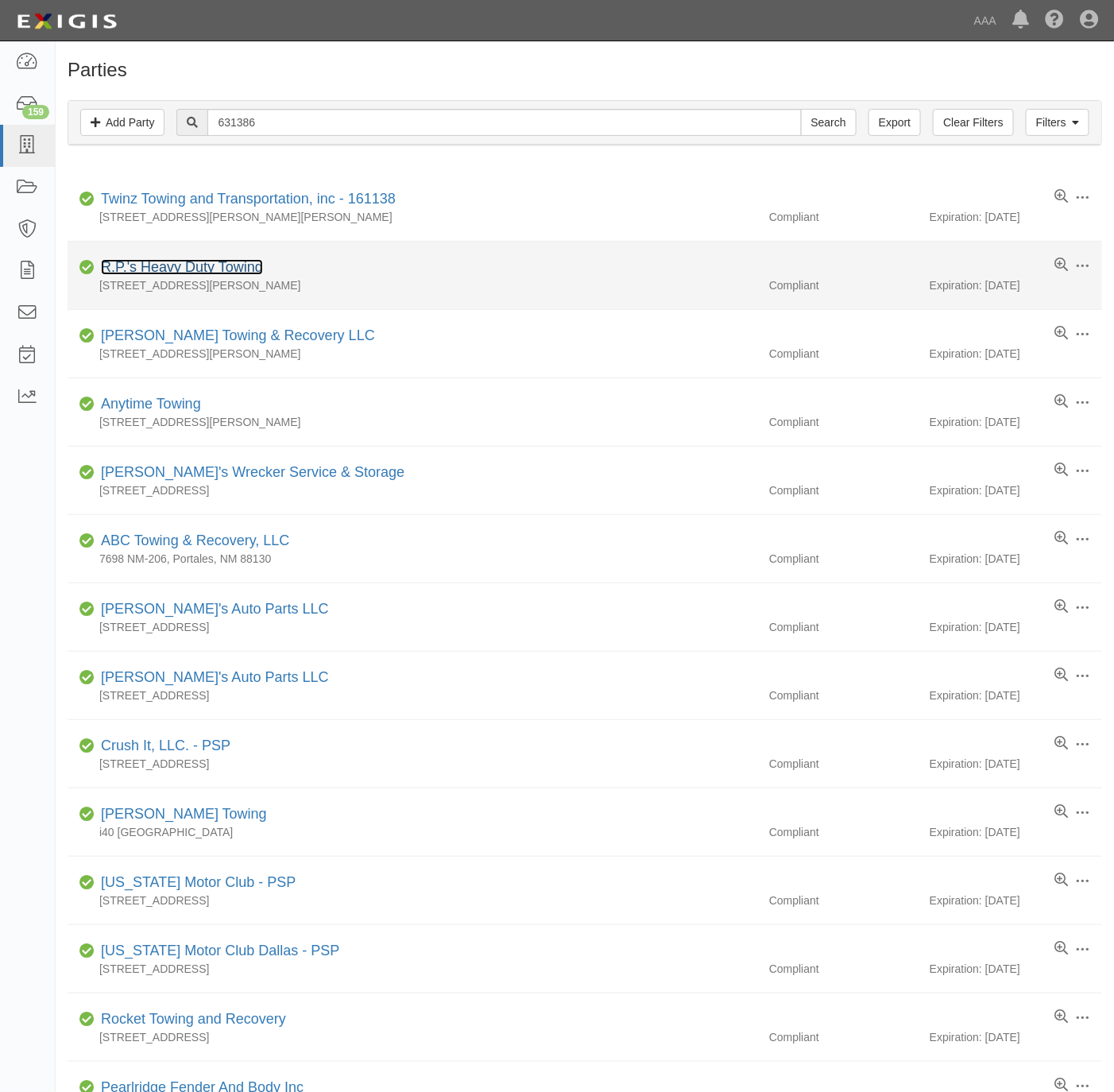
click at [174, 269] on link "R.P.'s Heavy Duty Towing" at bounding box center [181, 267] width 162 height 16
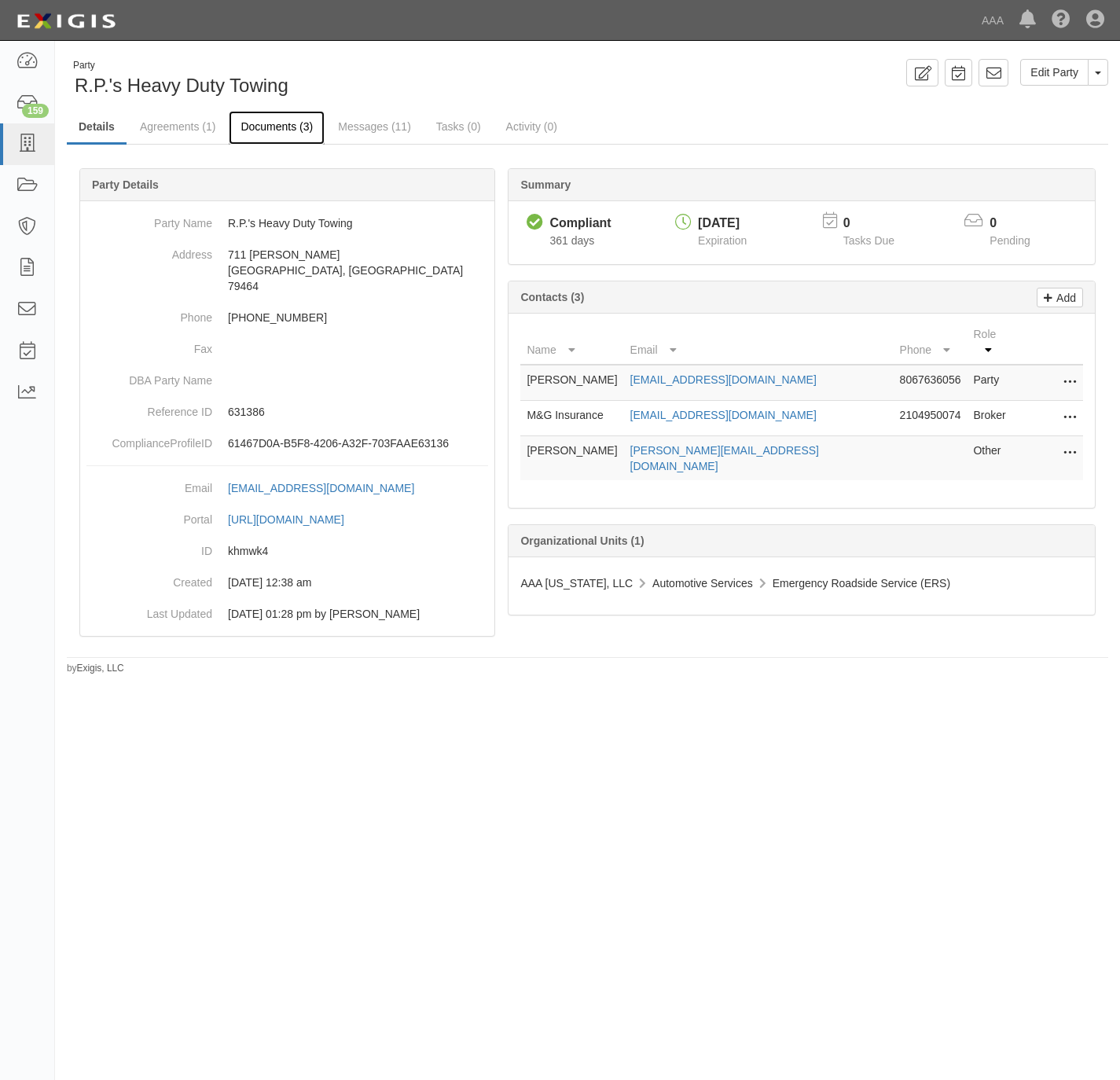
click at [242, 112] on link "Documents (3)" at bounding box center [276, 128] width 96 height 34
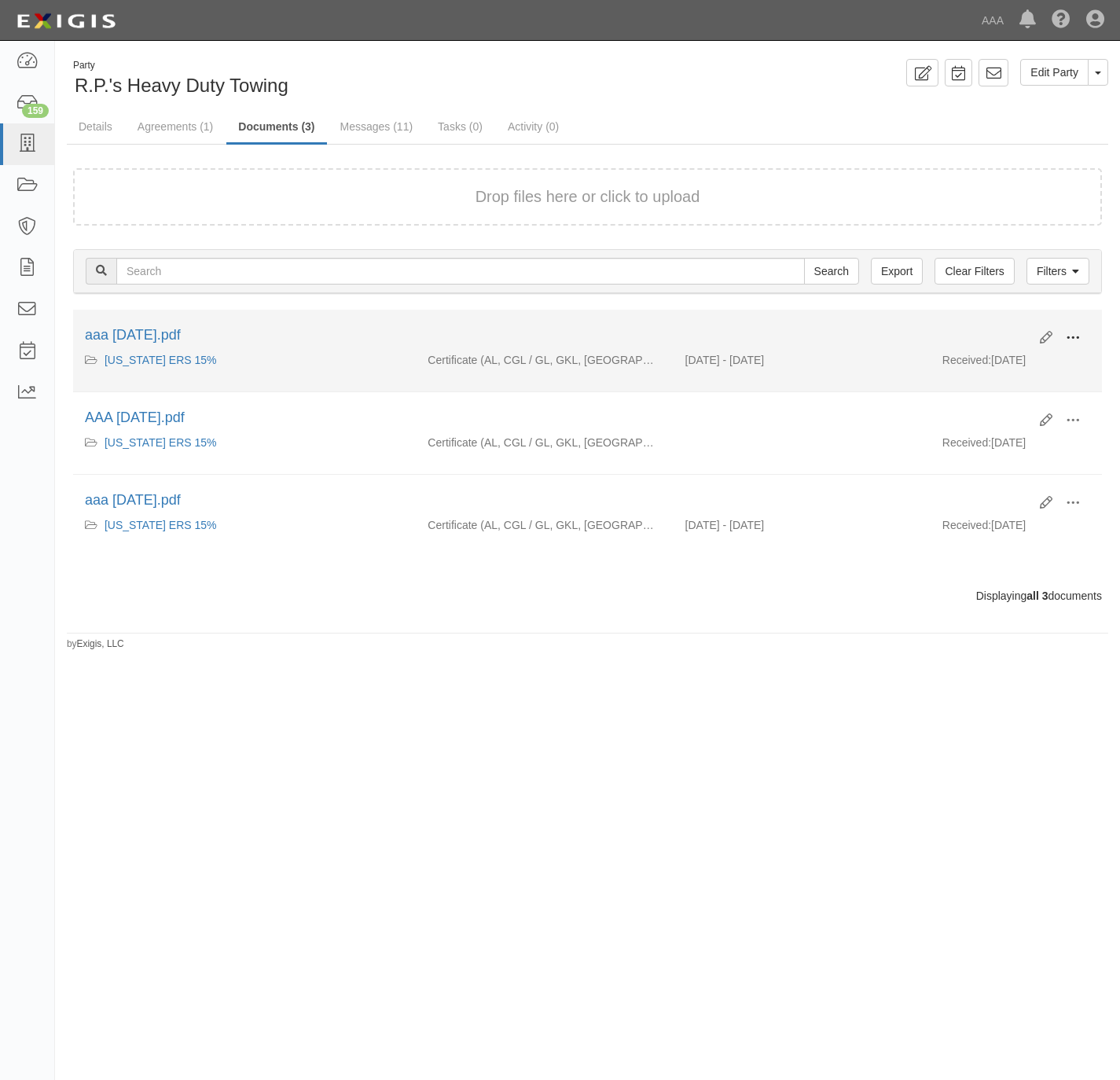
click at [1067, 342] on span at bounding box center [1073, 338] width 14 height 14
click at [993, 361] on link "View" at bounding box center [997, 361] width 124 height 28
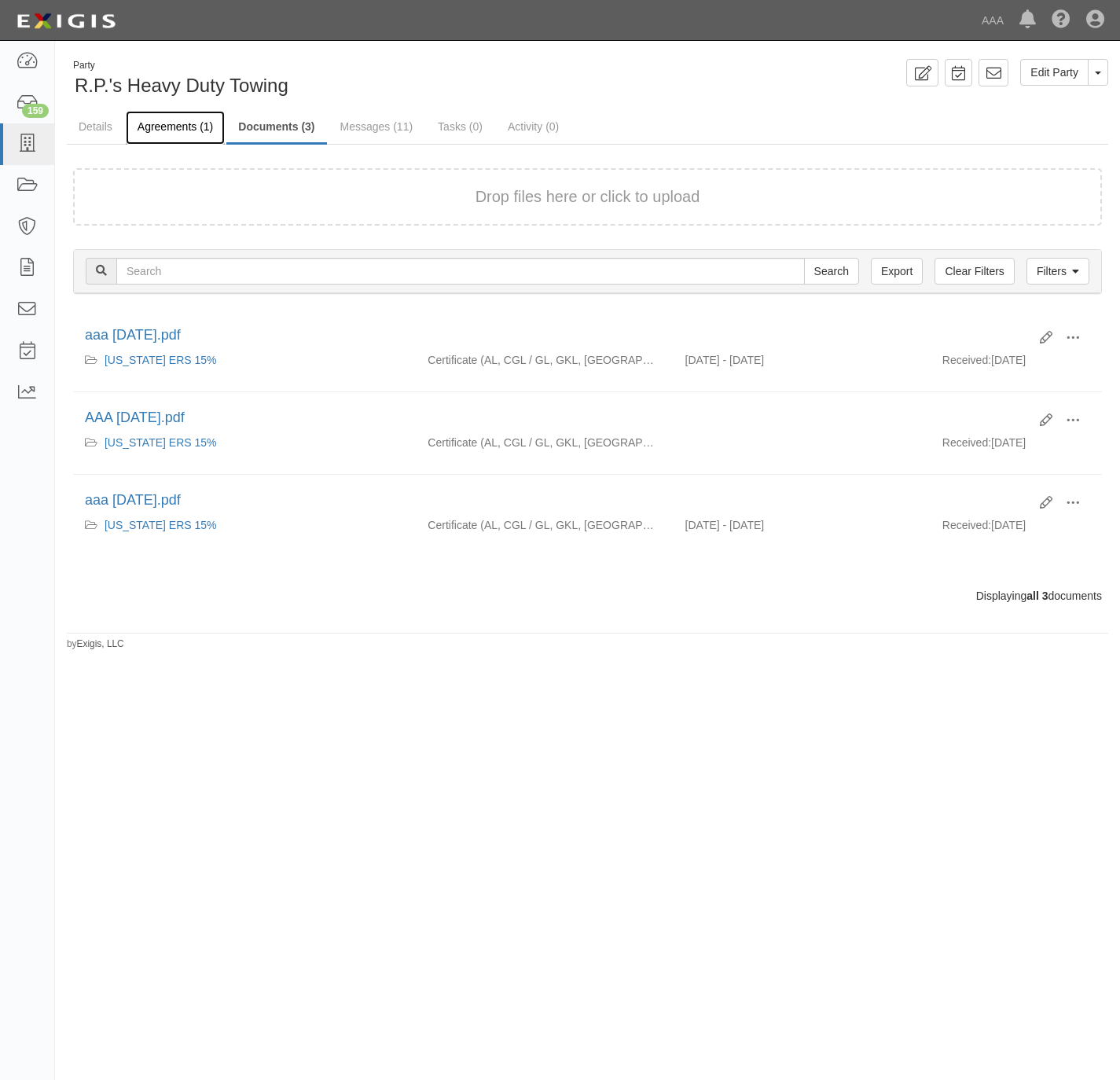
click at [158, 113] on link "Agreements (1)" at bounding box center [175, 128] width 99 height 34
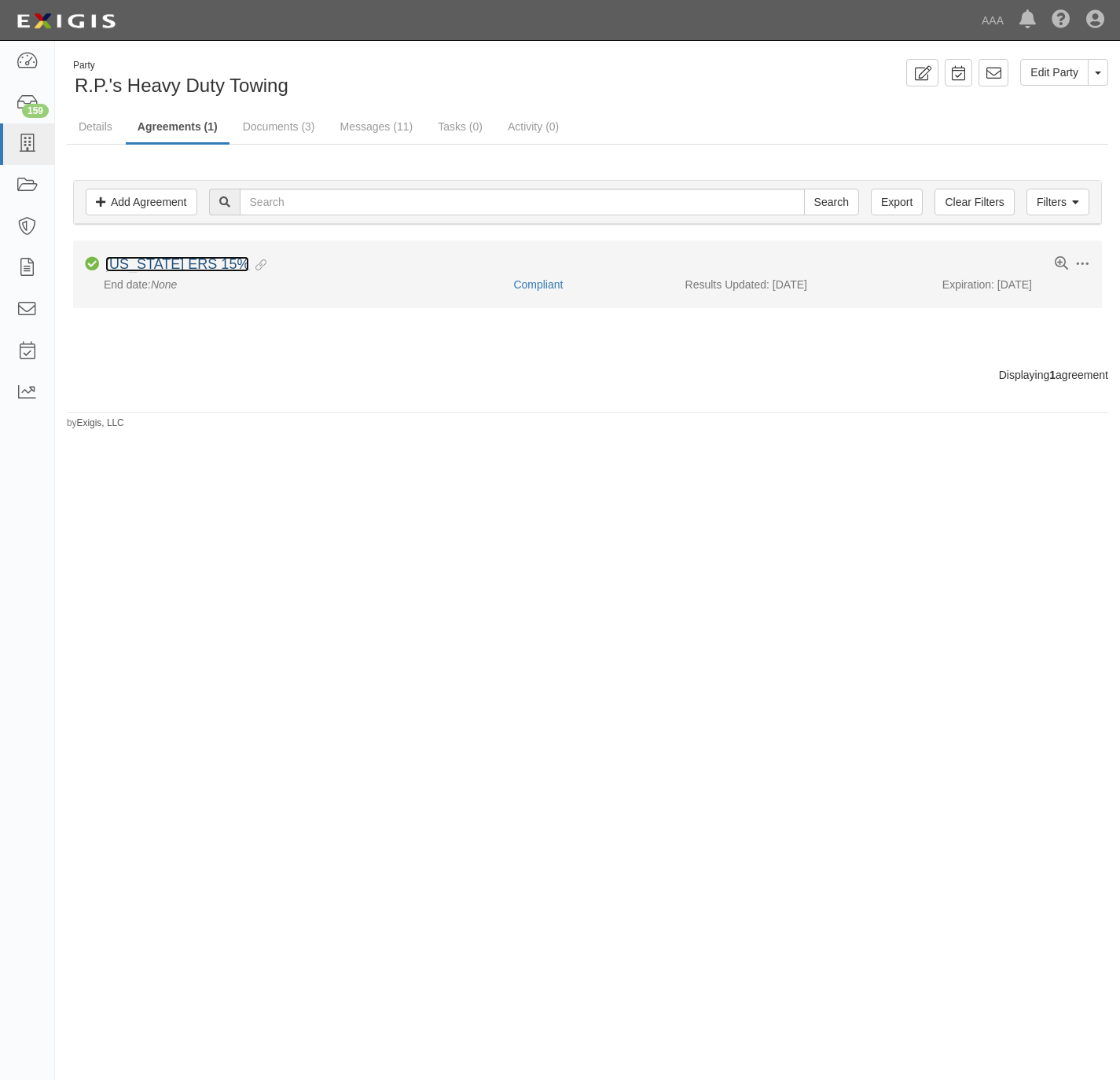
click at [150, 258] on link "[US_STATE] ERS 15%" at bounding box center [177, 264] width 144 height 16
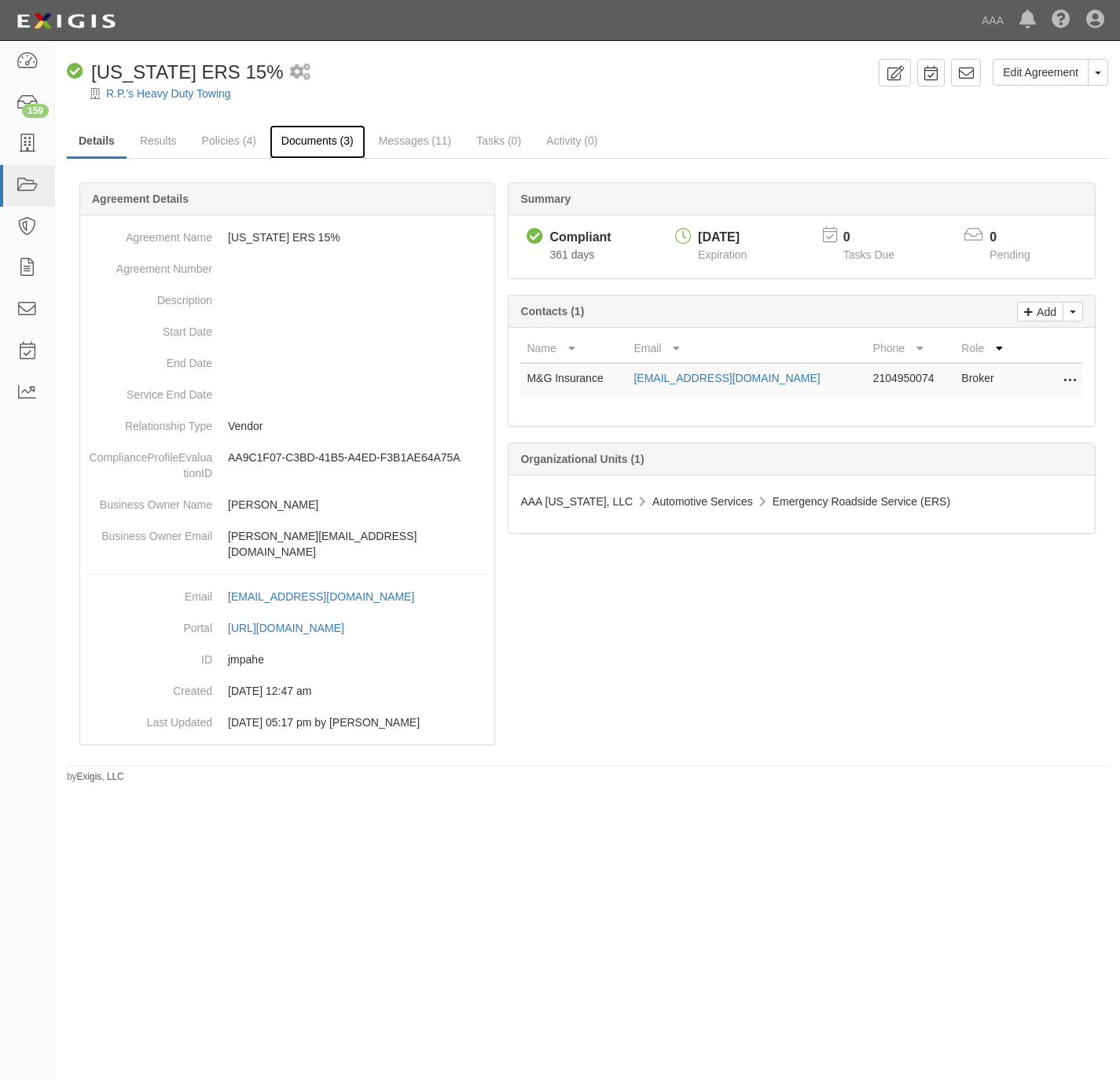
click at [312, 137] on link "Documents (3)" at bounding box center [318, 142] width 96 height 34
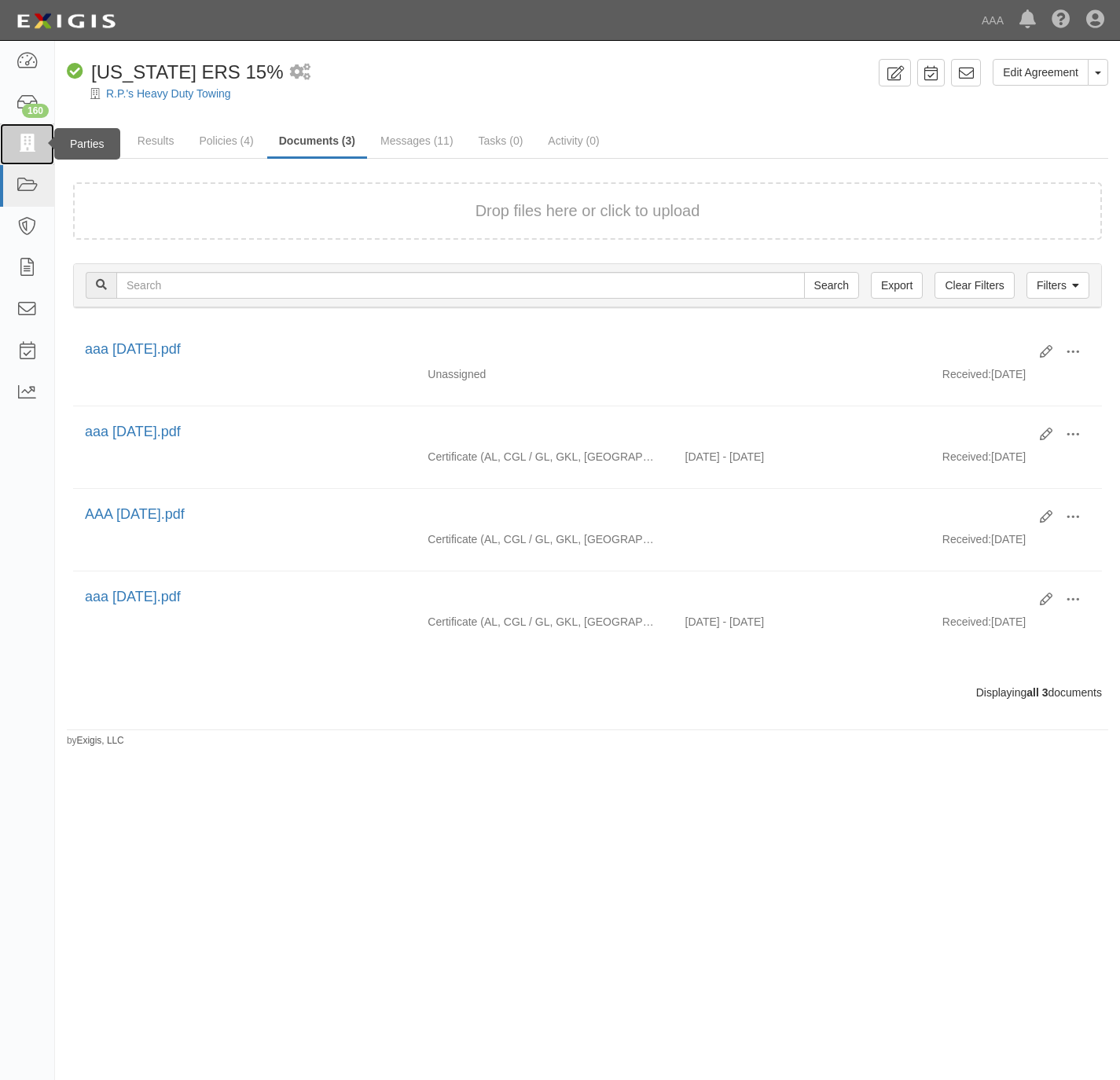
click at [22, 151] on icon at bounding box center [26, 144] width 22 height 18
